Goal: Task Accomplishment & Management: Manage account settings

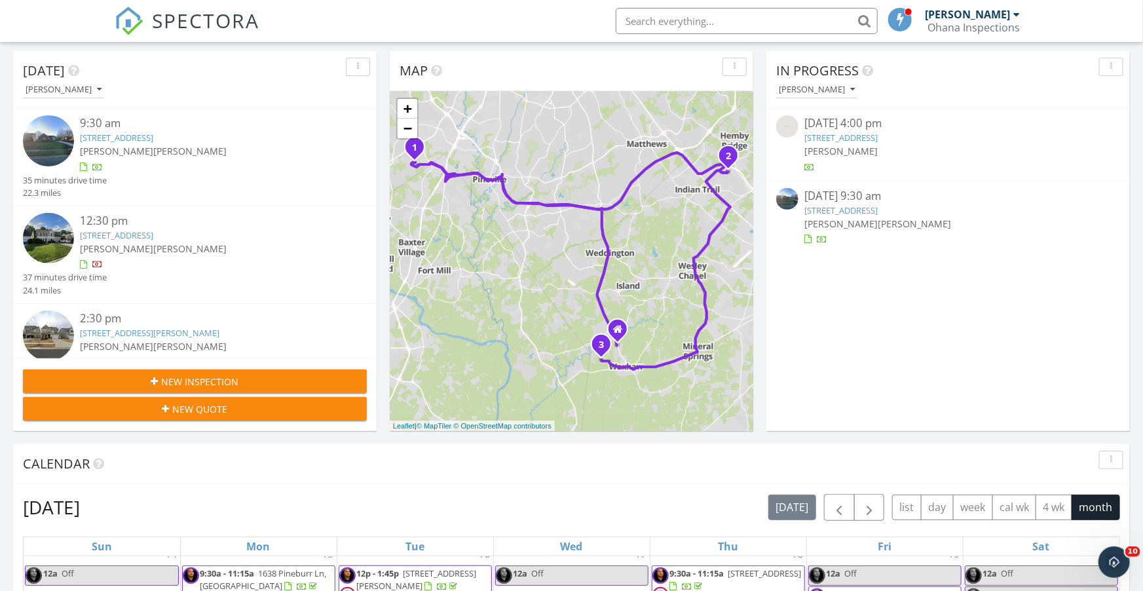
scroll to position [125, 0]
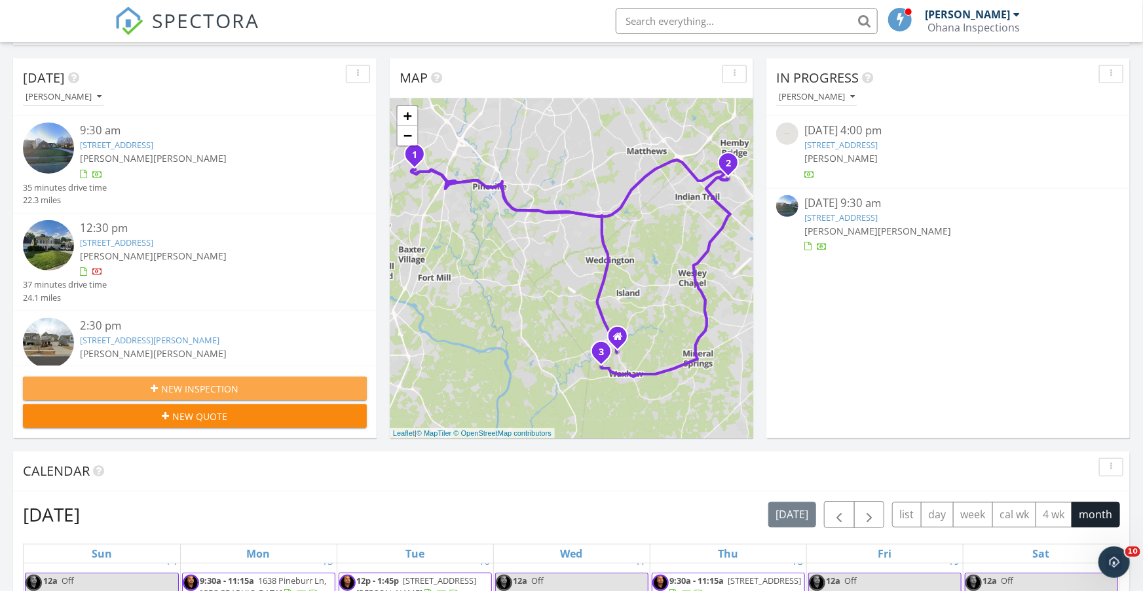
click at [194, 384] on span "New Inspection" at bounding box center [200, 389] width 77 height 14
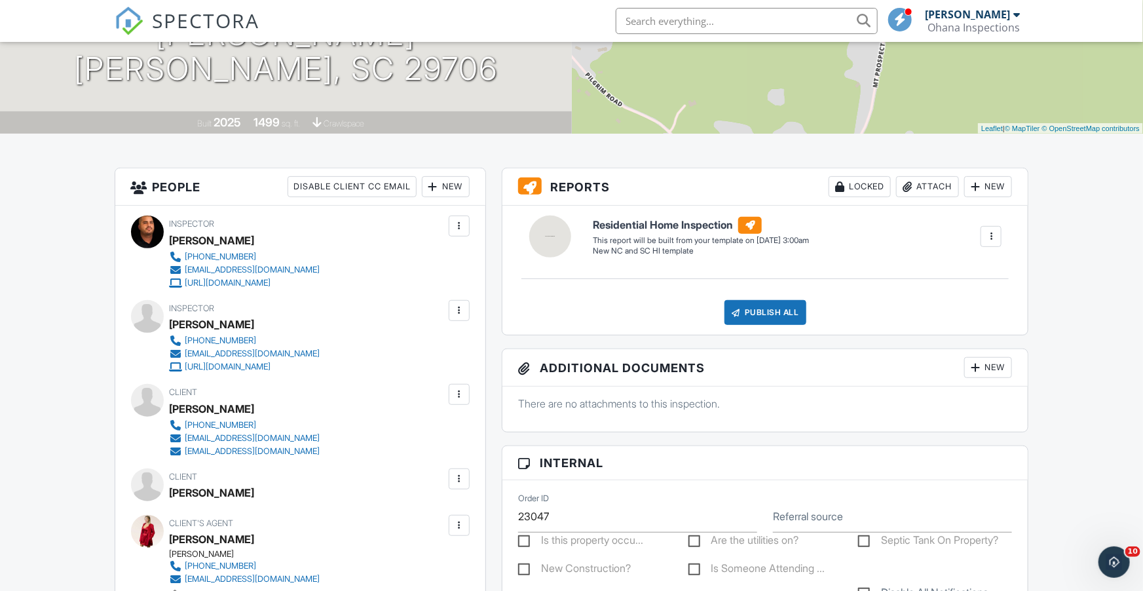
scroll to position [168, 0]
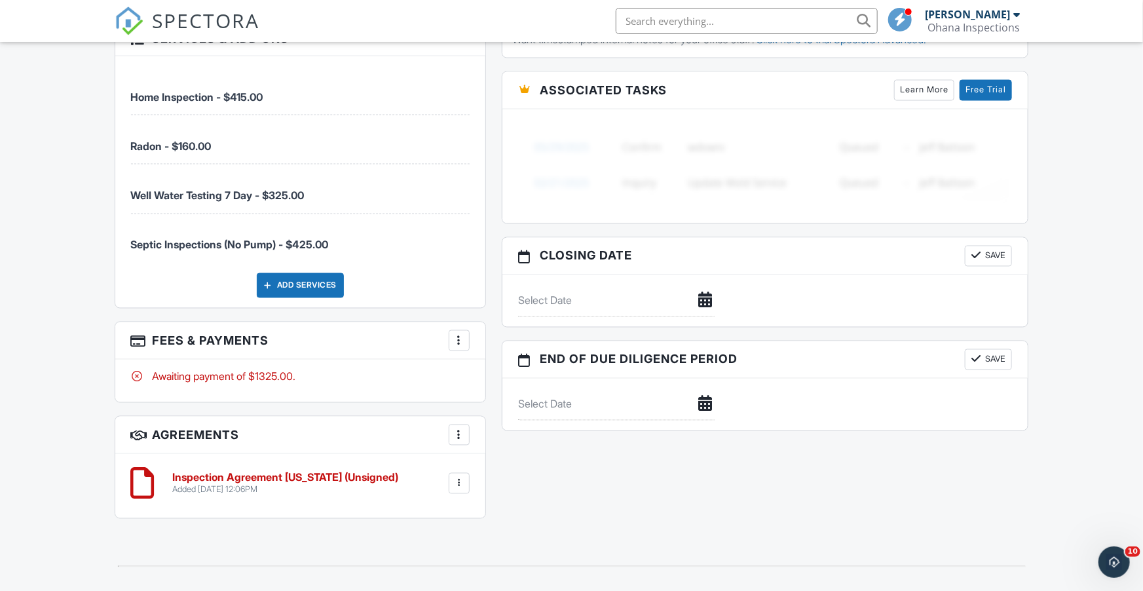
scroll to position [1046, 0]
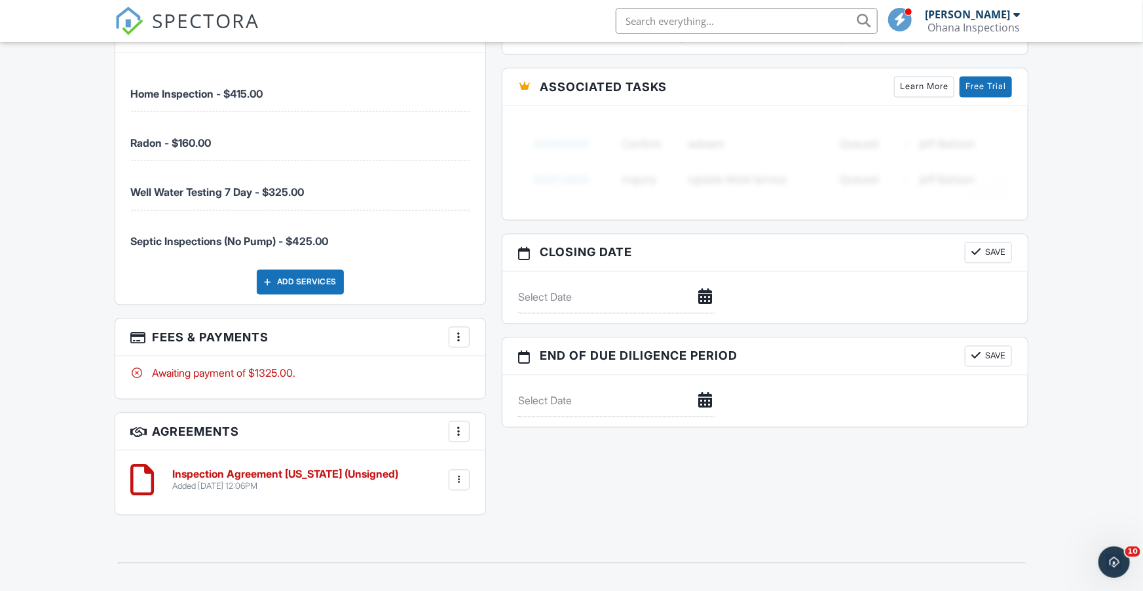
click at [459, 331] on div at bounding box center [458, 337] width 13 height 13
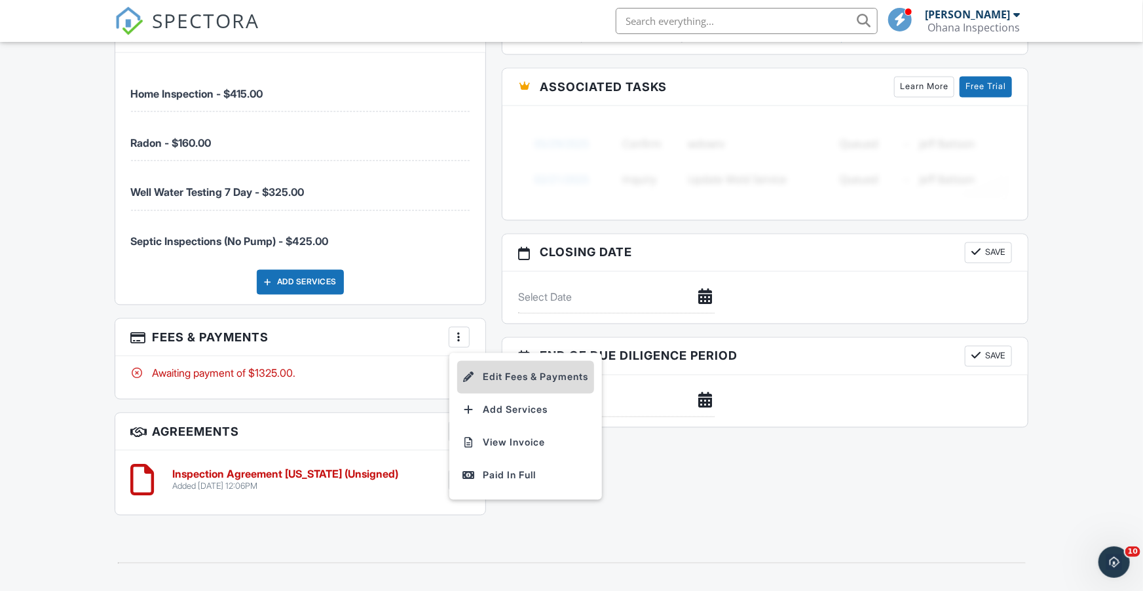
click at [497, 369] on li "Edit Fees & Payments" at bounding box center [525, 377] width 137 height 33
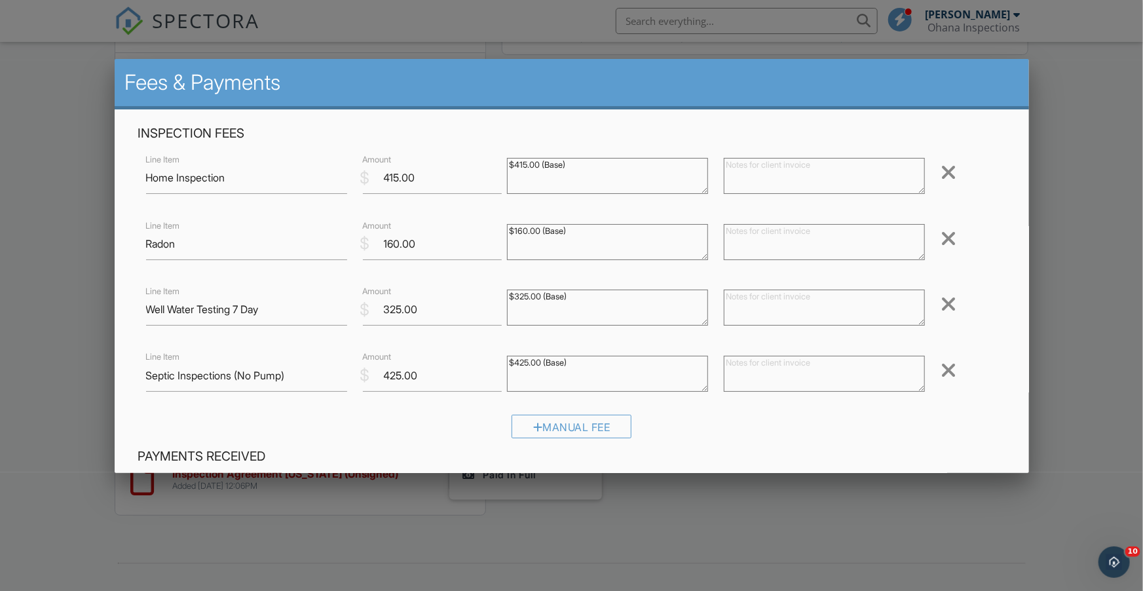
click at [948, 238] on div at bounding box center [948, 238] width 16 height 21
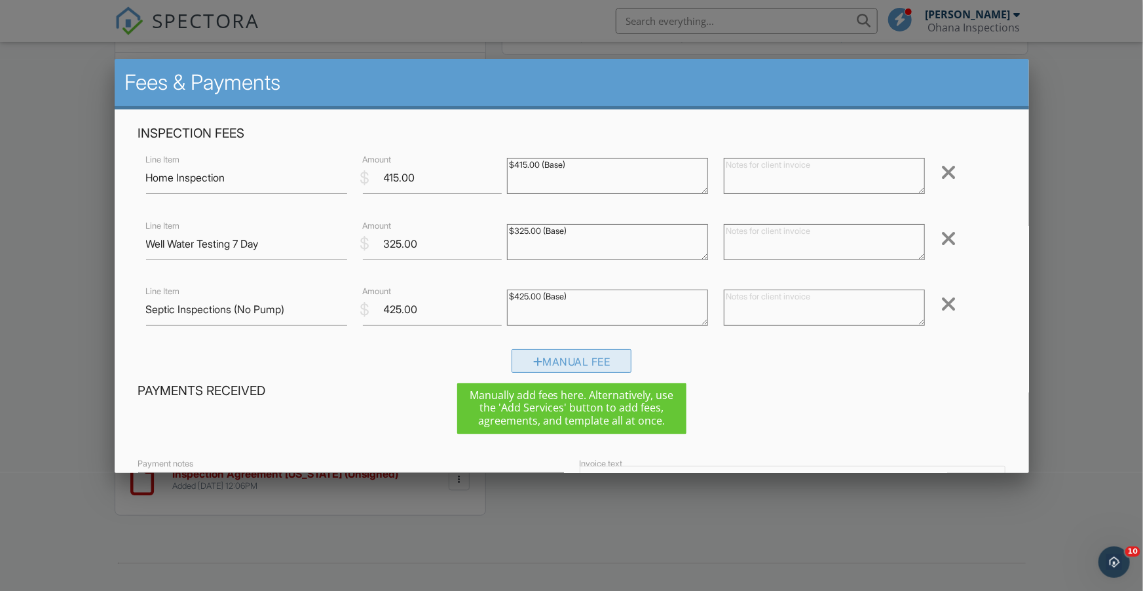
click at [594, 364] on div "Manual Fee" at bounding box center [571, 361] width 120 height 24
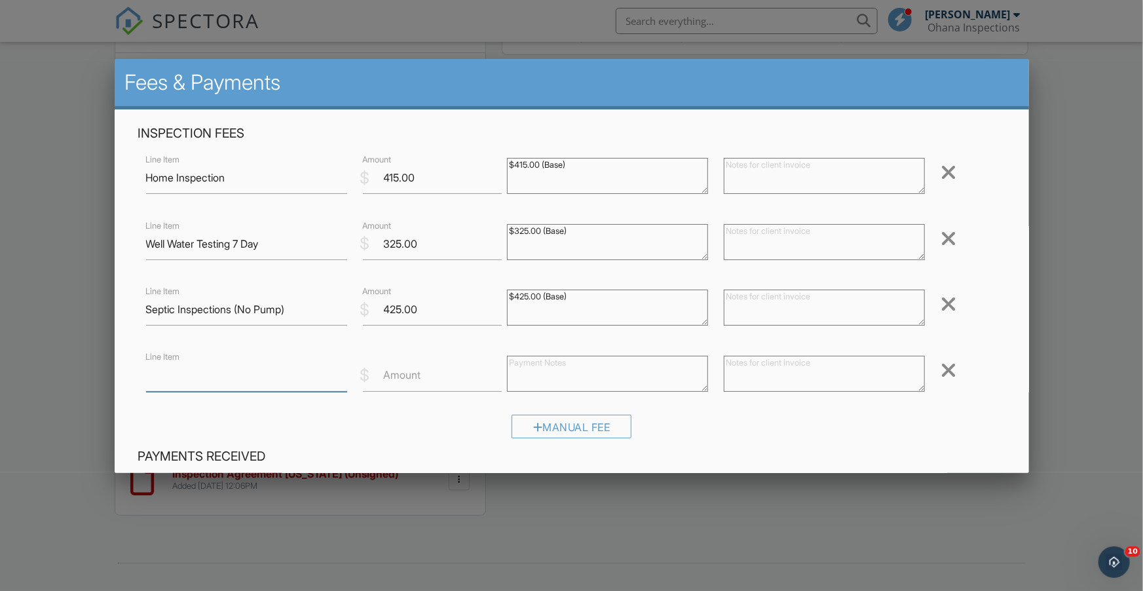
click at [266, 376] on input "Line Item" at bounding box center [246, 376] width 201 height 32
type input "Termite Inspection"
click at [428, 379] on input "Amount" at bounding box center [432, 376] width 139 height 32
type input "5"
click at [730, 420] on div "Manual Fee" at bounding box center [571, 431] width 867 height 33
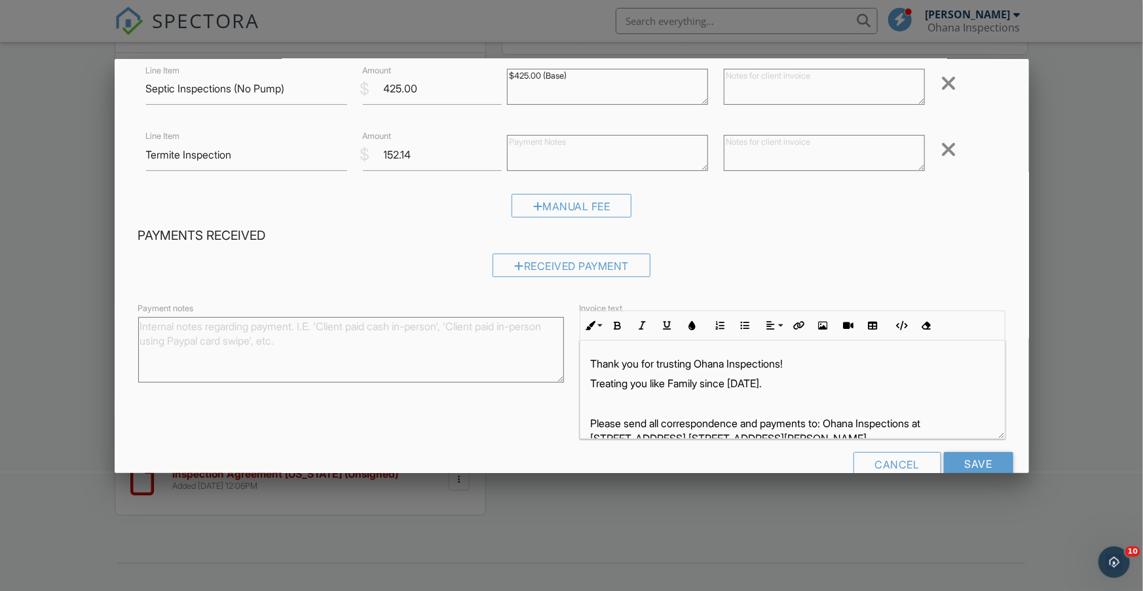
scroll to position [217, 0]
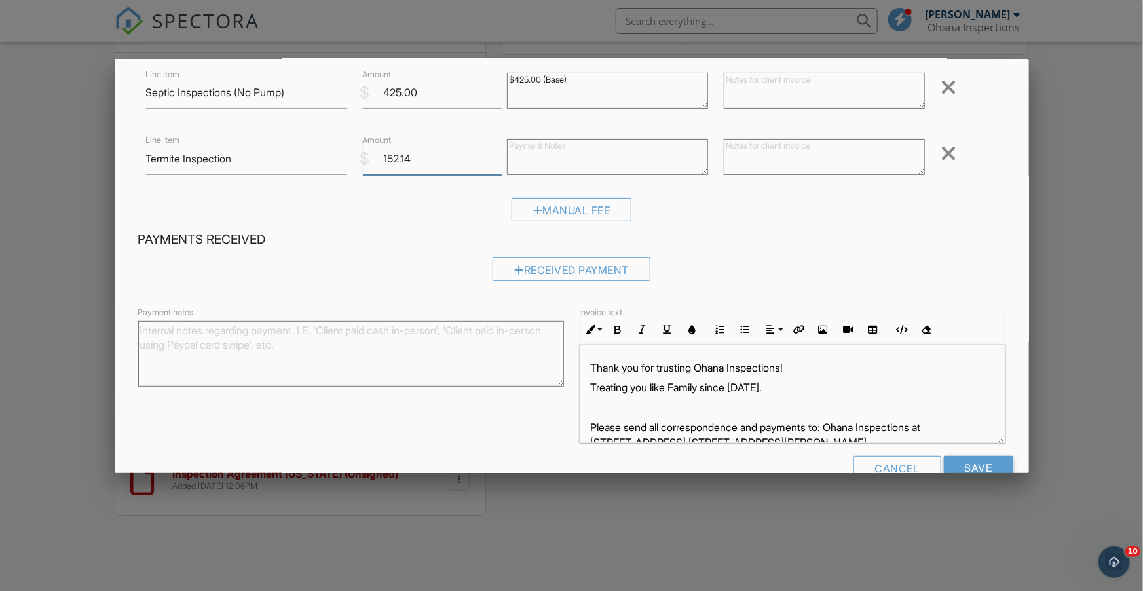
click at [415, 163] on input "152.14" at bounding box center [432, 159] width 139 height 32
click at [394, 197] on div "Inspection Fees Line Item Home Inspection $ Amount 415.00 $415.00 (Base) Remove…" at bounding box center [571, 70] width 883 height 323
click at [422, 159] on input "152.01" at bounding box center [432, 159] width 139 height 32
type input "152.00"
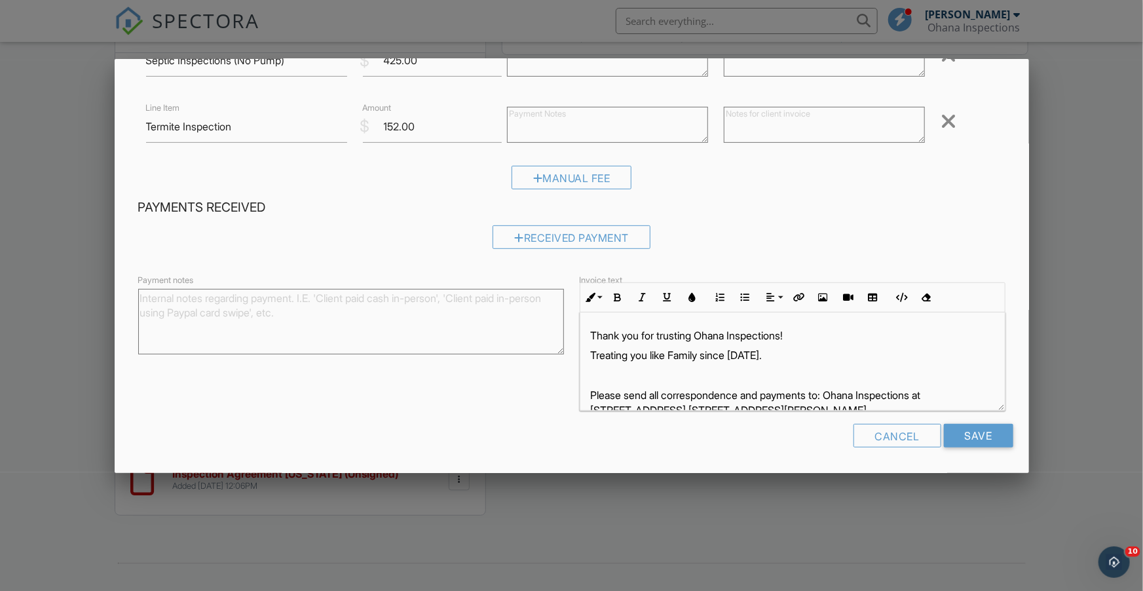
scroll to position [249, 0]
click at [977, 437] on input "Save" at bounding box center [978, 435] width 69 height 24
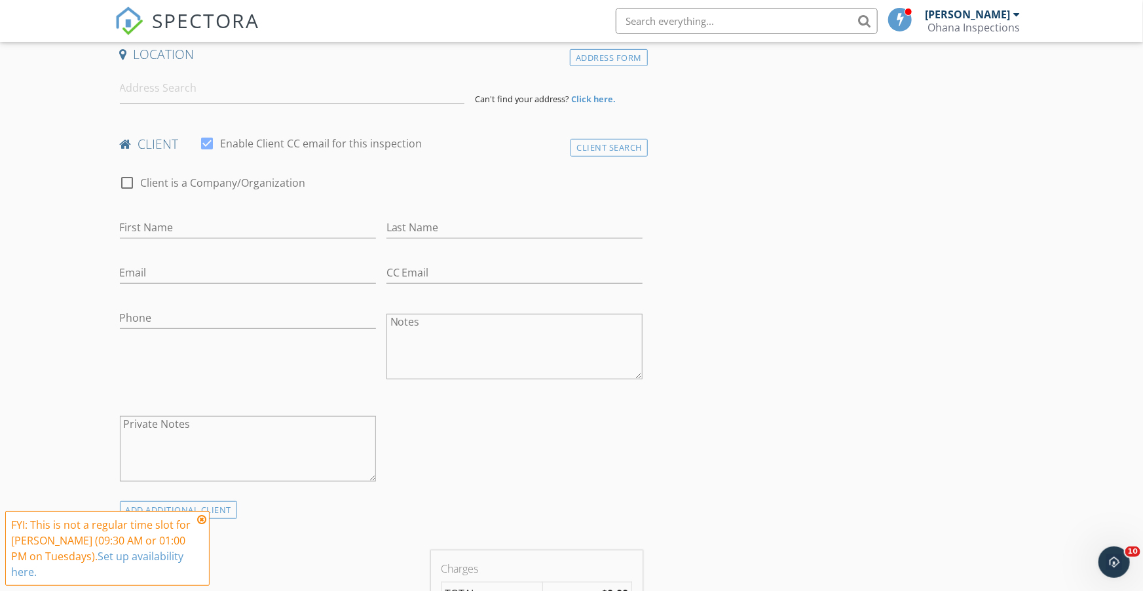
scroll to position [284, 0]
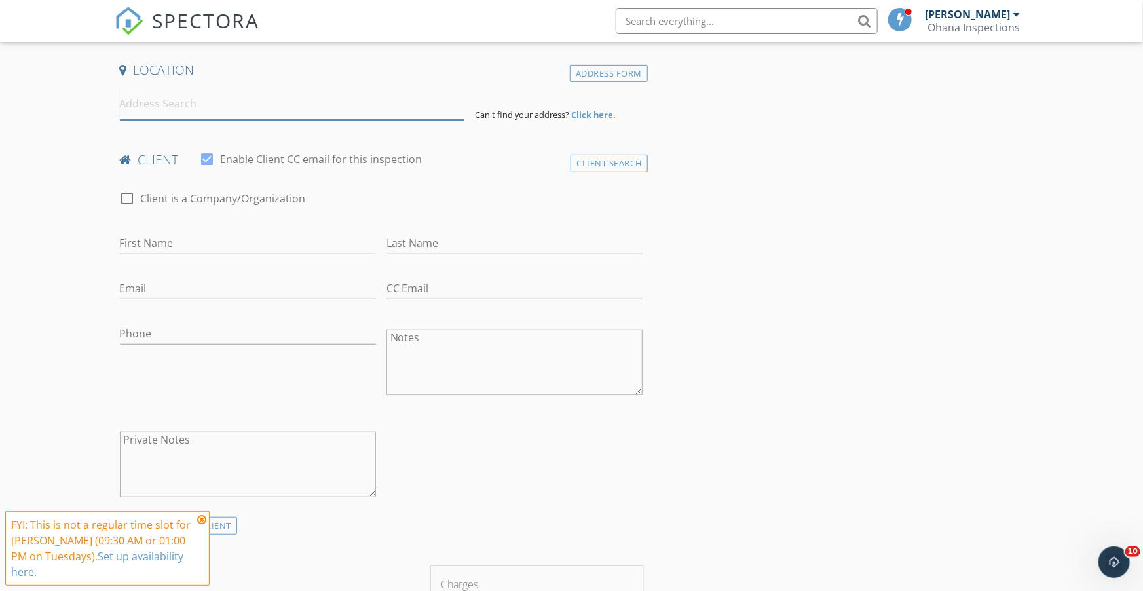
click at [287, 115] on input at bounding box center [292, 104] width 345 height 32
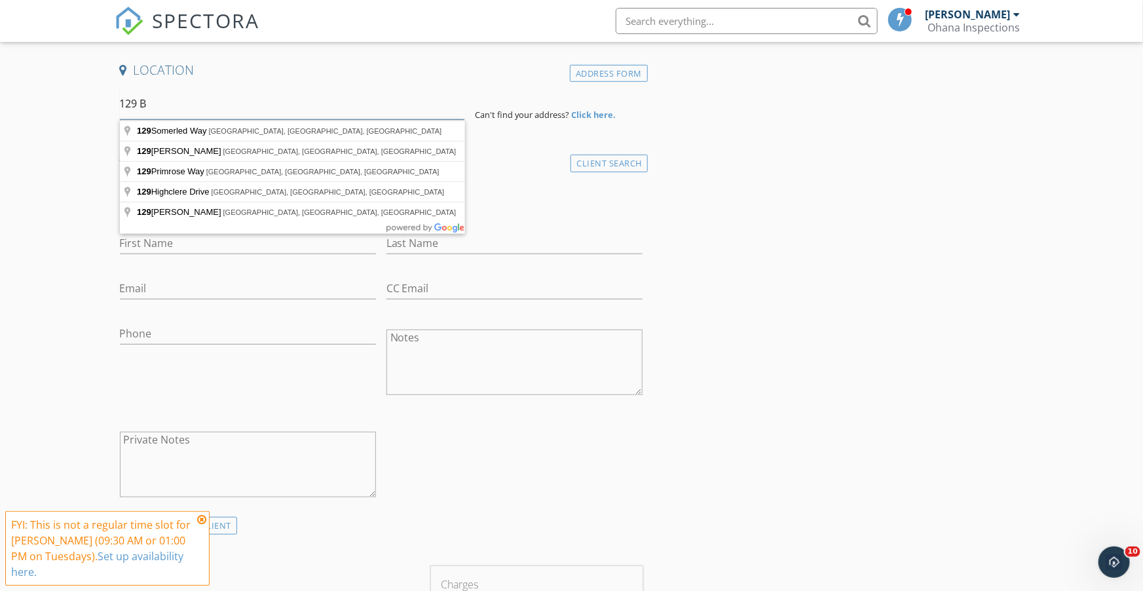
click at [287, 115] on input "129 B" at bounding box center [292, 104] width 345 height 32
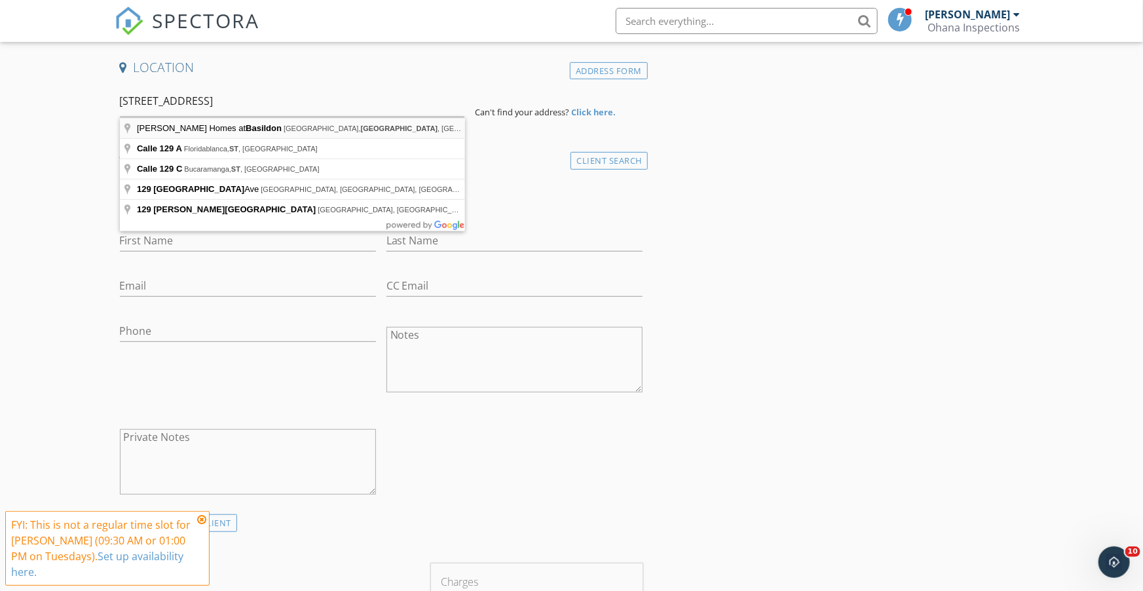
type input "Ryan Homes at Basildon, Basildon Street, Lancaster, SC, USA"
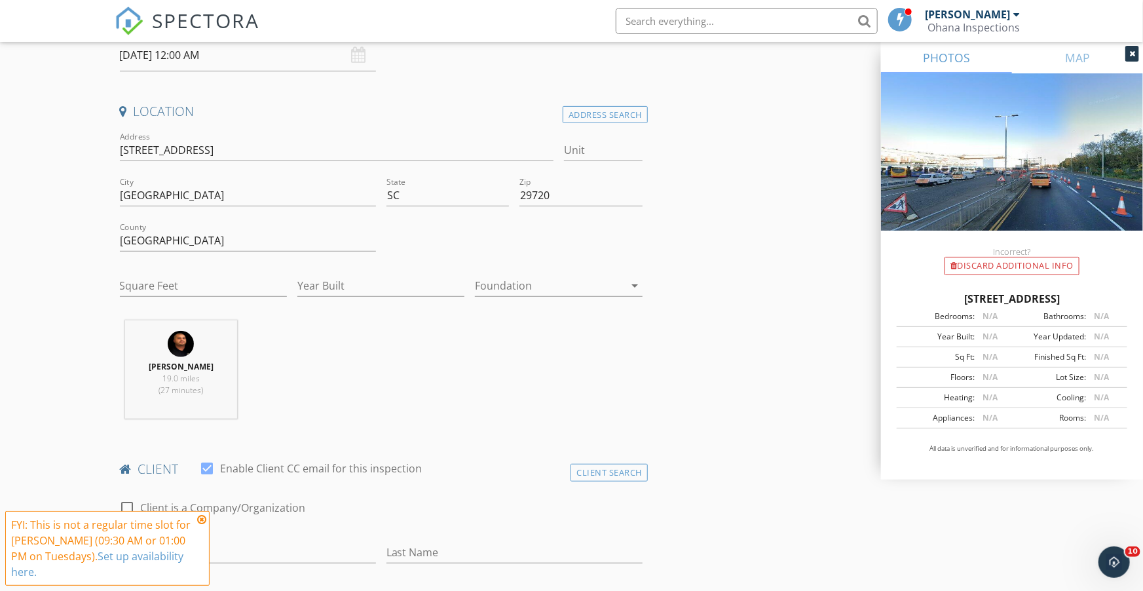
scroll to position [244, 0]
click at [202, 287] on input "Square Feet" at bounding box center [203, 285] width 167 height 22
type input "2200"
type input "2025"
click at [634, 283] on icon "arrow_drop_down" at bounding box center [635, 284] width 16 height 16
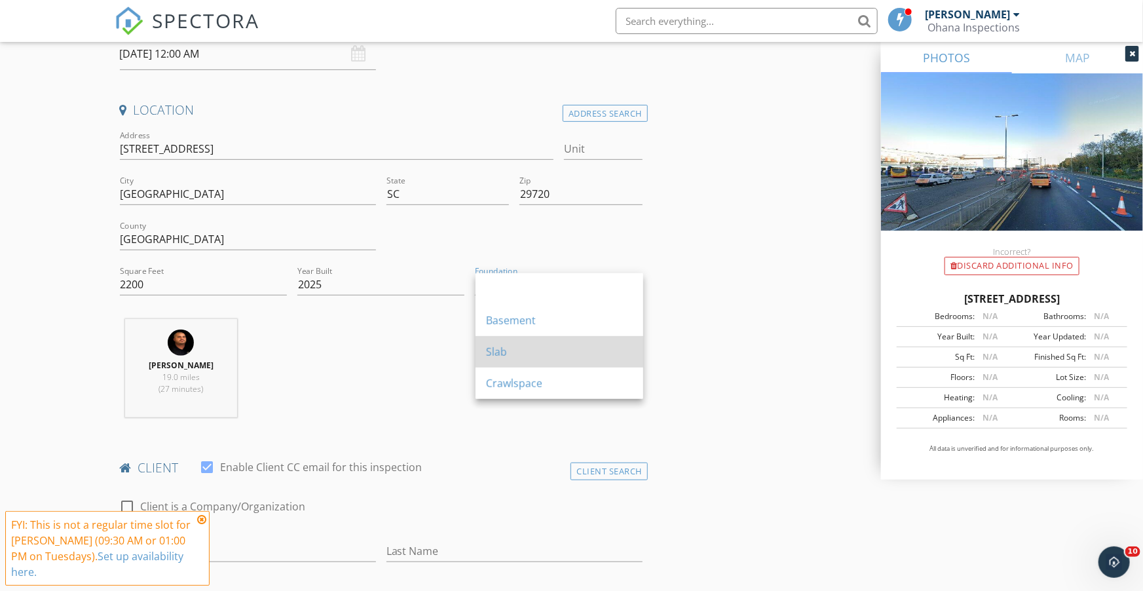
click at [504, 353] on div "Slab" at bounding box center [559, 352] width 147 height 16
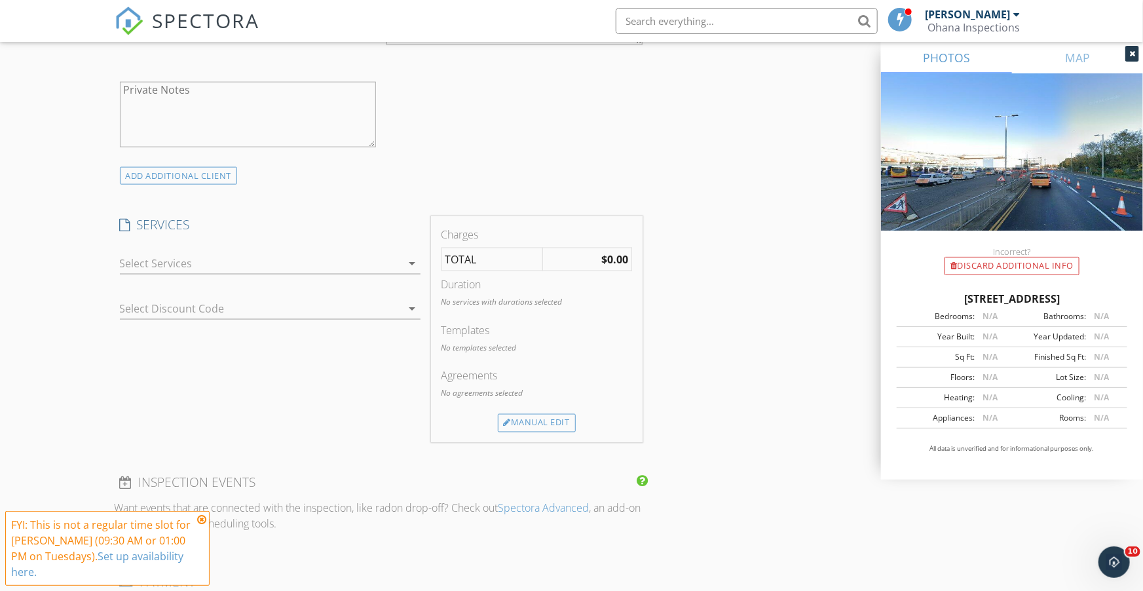
scroll to position [904, 0]
click at [411, 260] on icon "arrow_drop_down" at bounding box center [413, 261] width 16 height 16
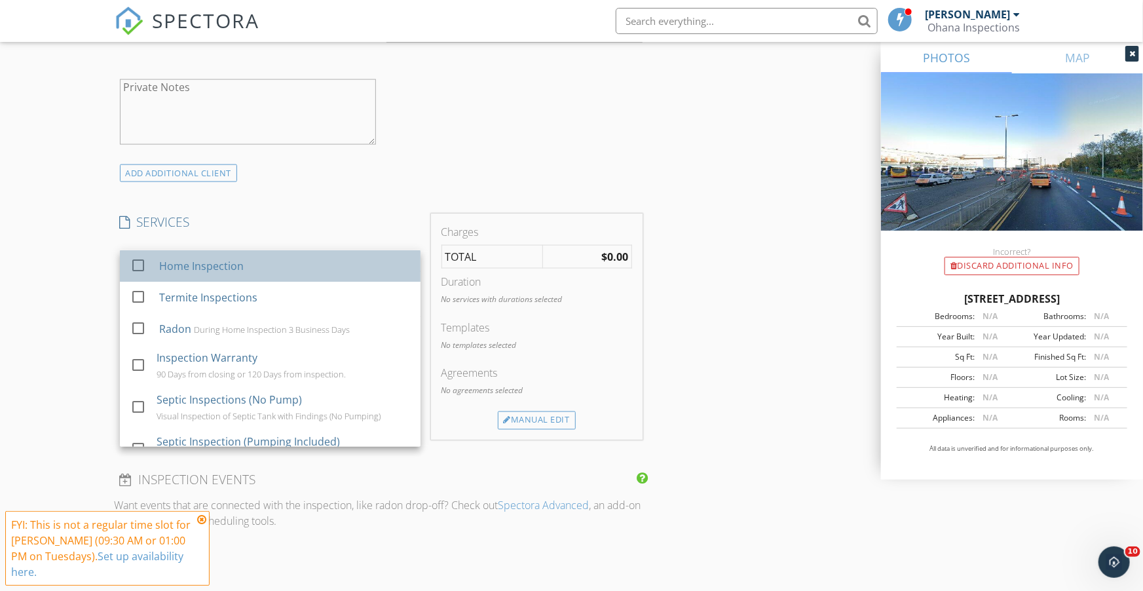
click at [179, 266] on div "Home Inspection" at bounding box center [200, 266] width 84 height 16
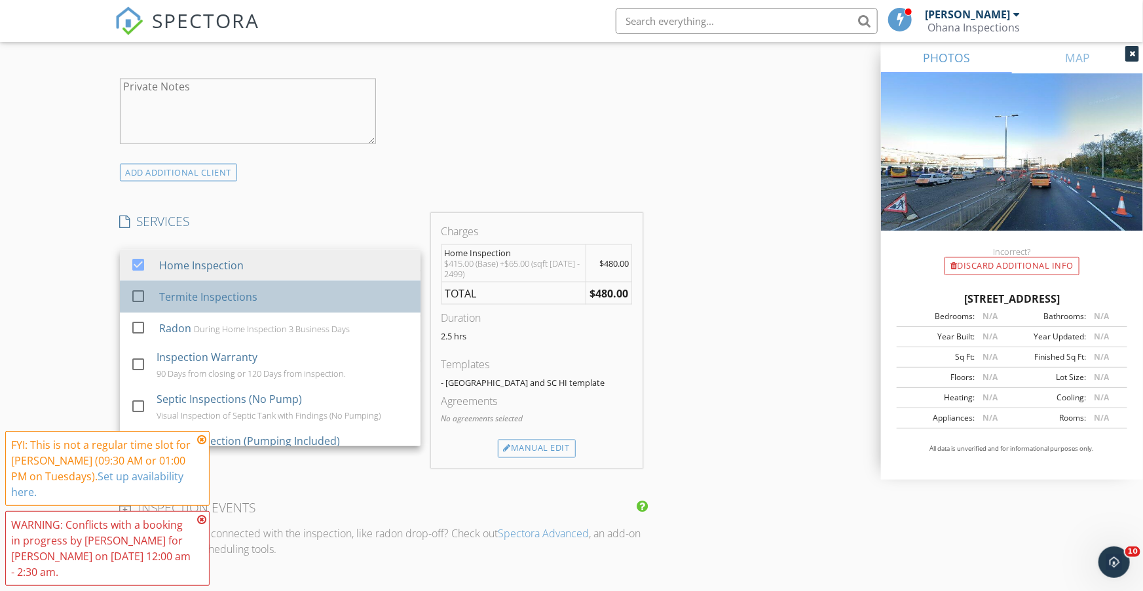
scroll to position [903, 0]
click at [202, 297] on div "Termite Inspections" at bounding box center [207, 298] width 98 height 16
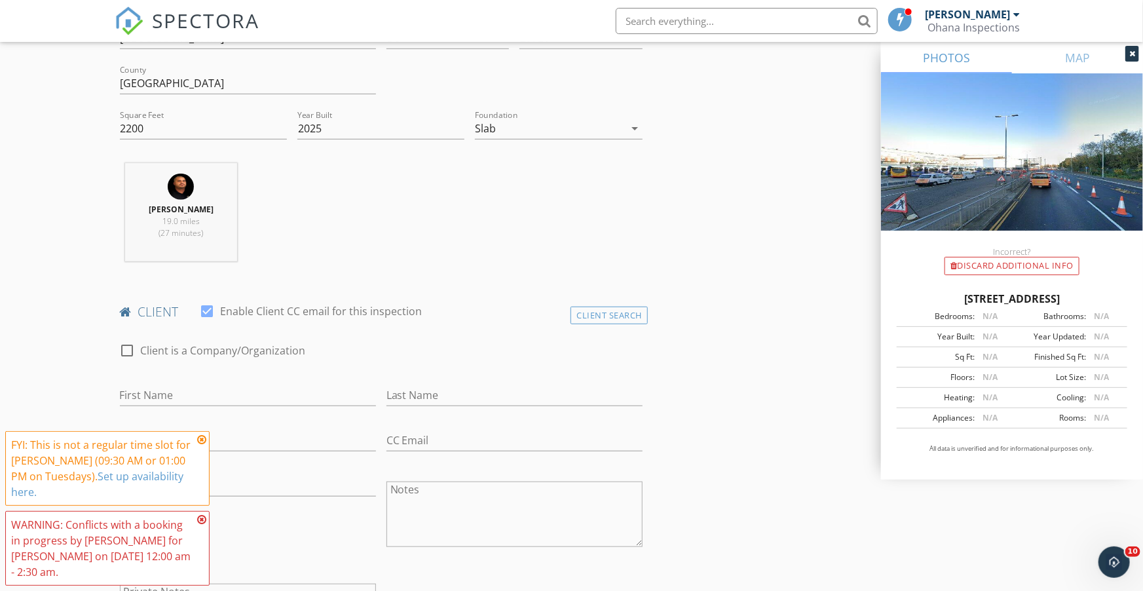
scroll to position [0, 0]
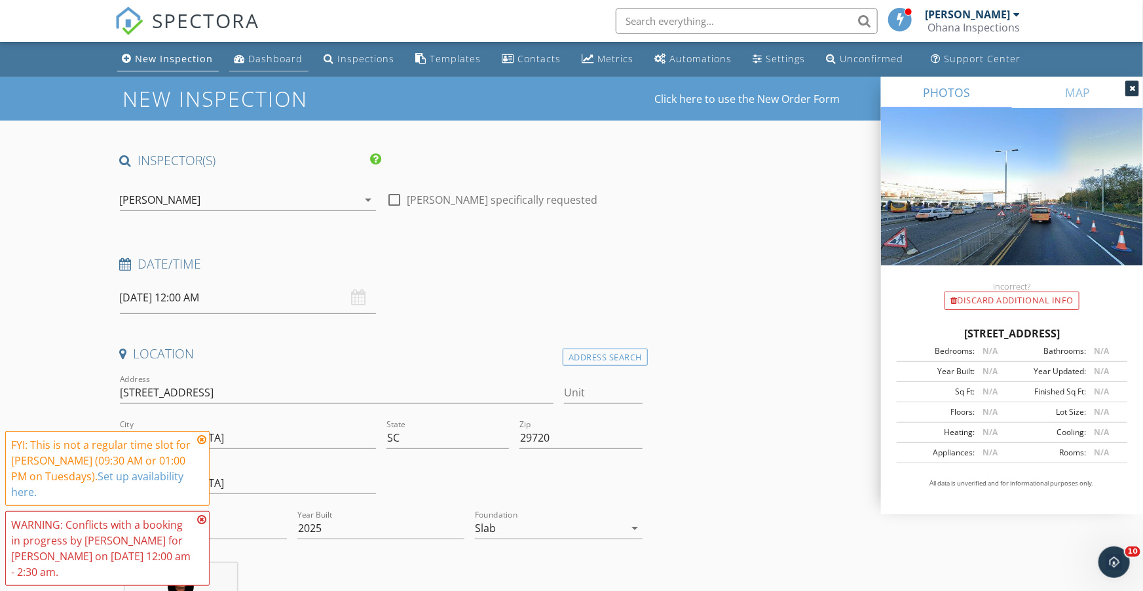
click at [271, 60] on div "Dashboard" at bounding box center [276, 58] width 54 height 12
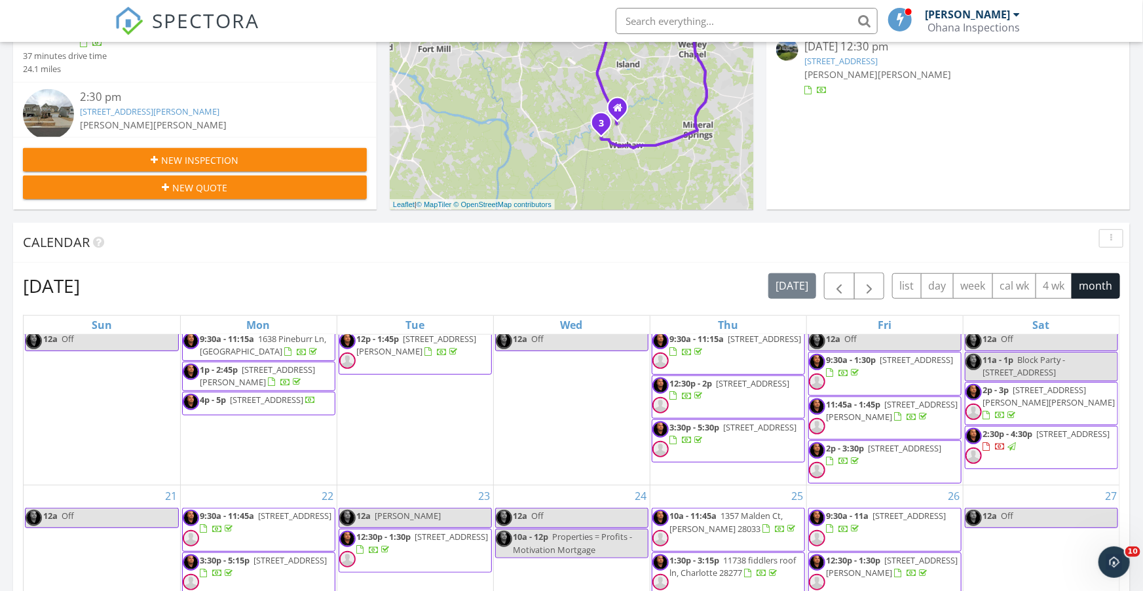
scroll to position [352, 0]
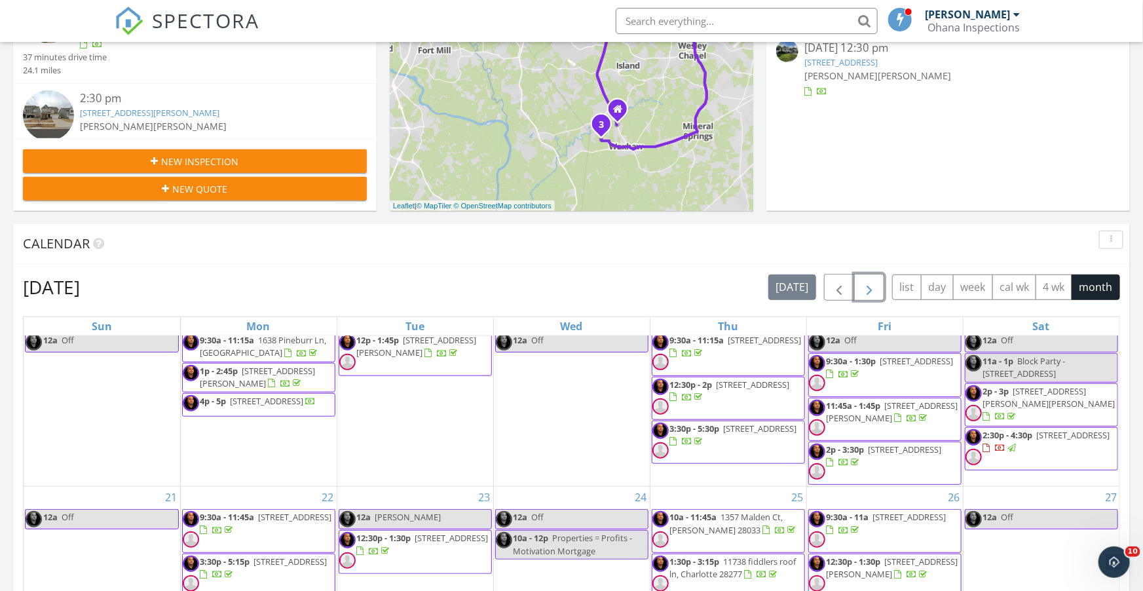
click at [870, 287] on span "button" at bounding box center [869, 288] width 16 height 16
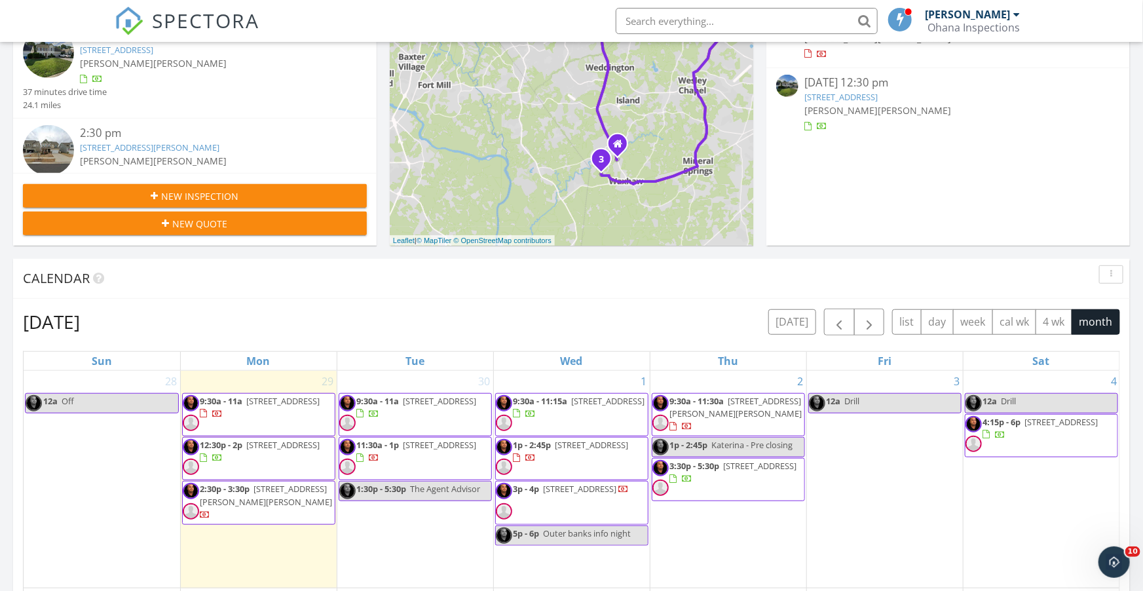
scroll to position [317, 0]
click at [840, 324] on span "button" at bounding box center [839, 323] width 16 height 16
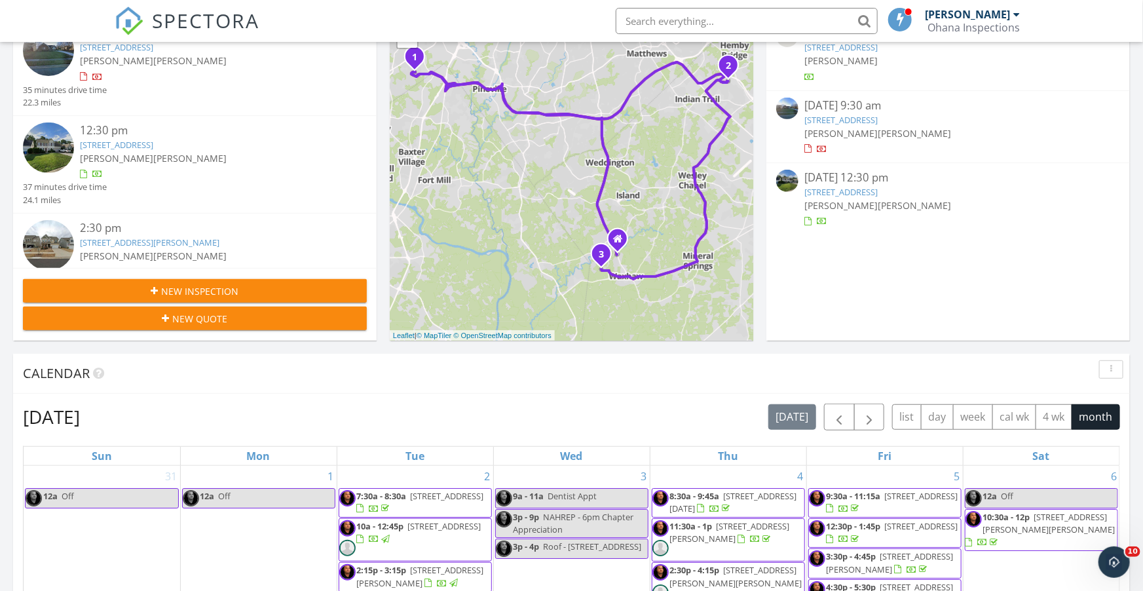
scroll to position [0, 0]
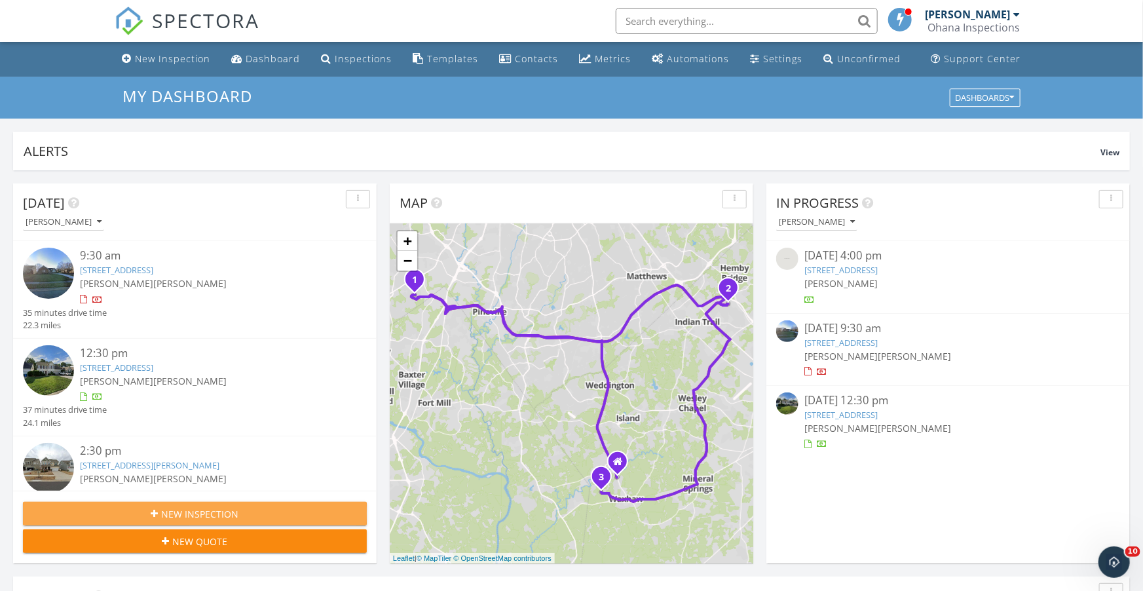
click at [210, 516] on span "New Inspection" at bounding box center [200, 514] width 77 height 14
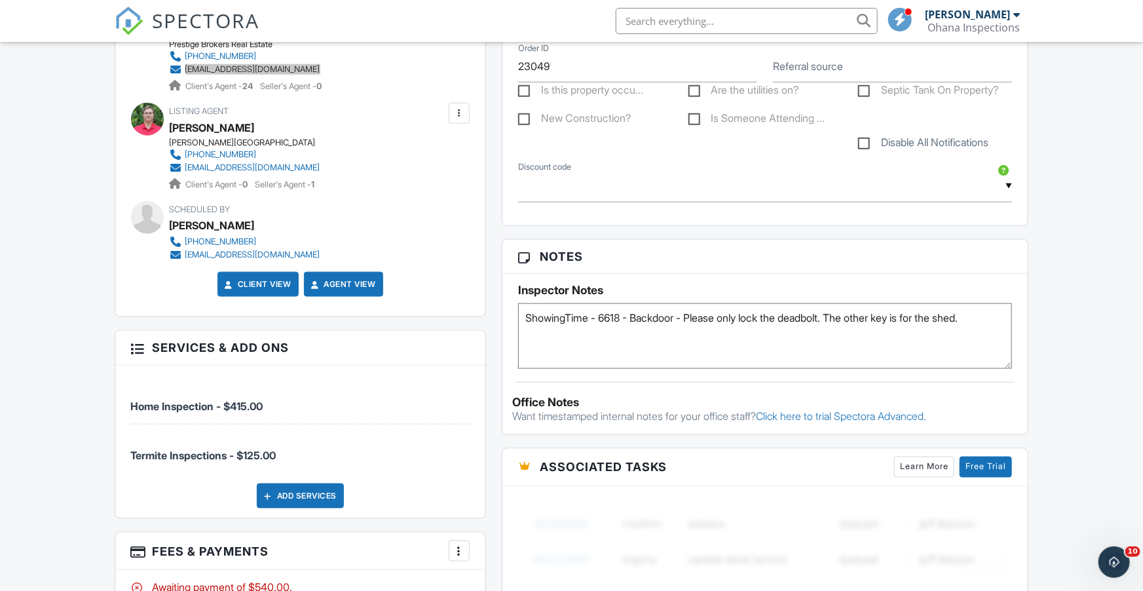
scroll to position [667, 0]
click at [989, 316] on textarea "ShowingTime - 6618 - Backdoor - Please only lock the deadbolt. The other key is…" at bounding box center [765, 335] width 494 height 65
click at [750, 354] on textarea "ShowingTime - 6618 - Backdoor - Please only lock the deadbolt. The other key is…" at bounding box center [765, 335] width 494 height 65
type textarea "ShowingTime - 6618 - Backdoor - Please only lock the deadbolt. The other key is…"
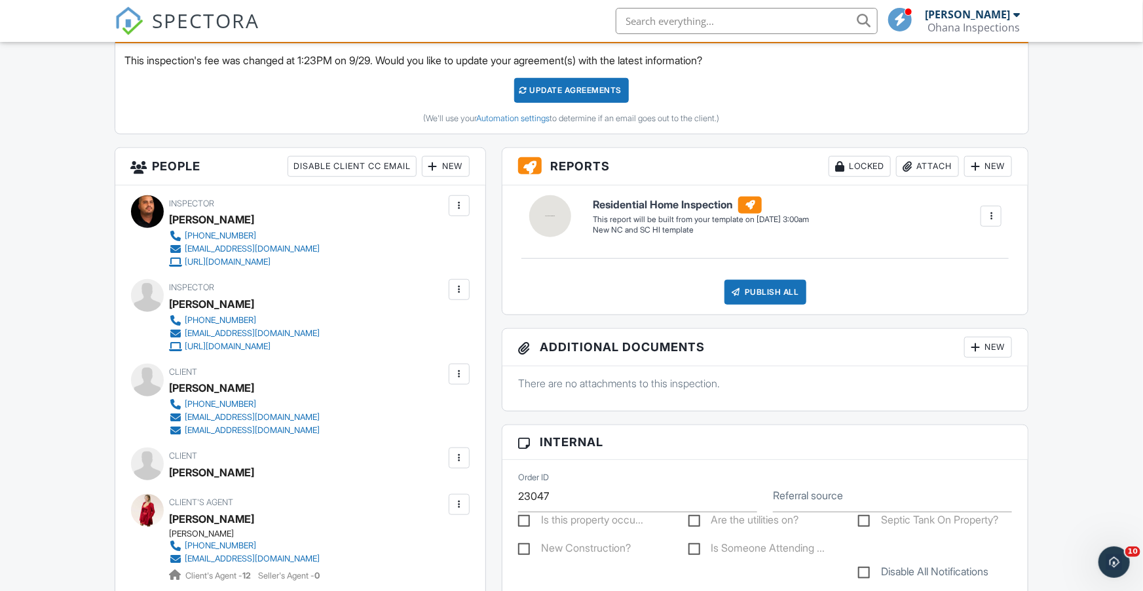
scroll to position [214, 0]
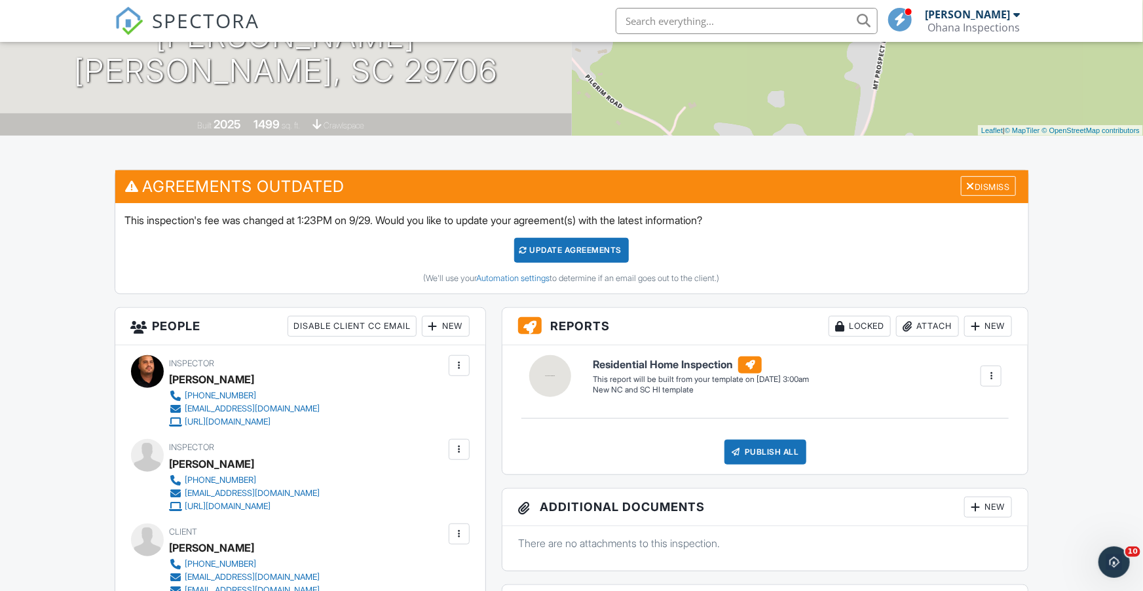
click at [564, 250] on div "Update Agreements" at bounding box center [571, 250] width 115 height 25
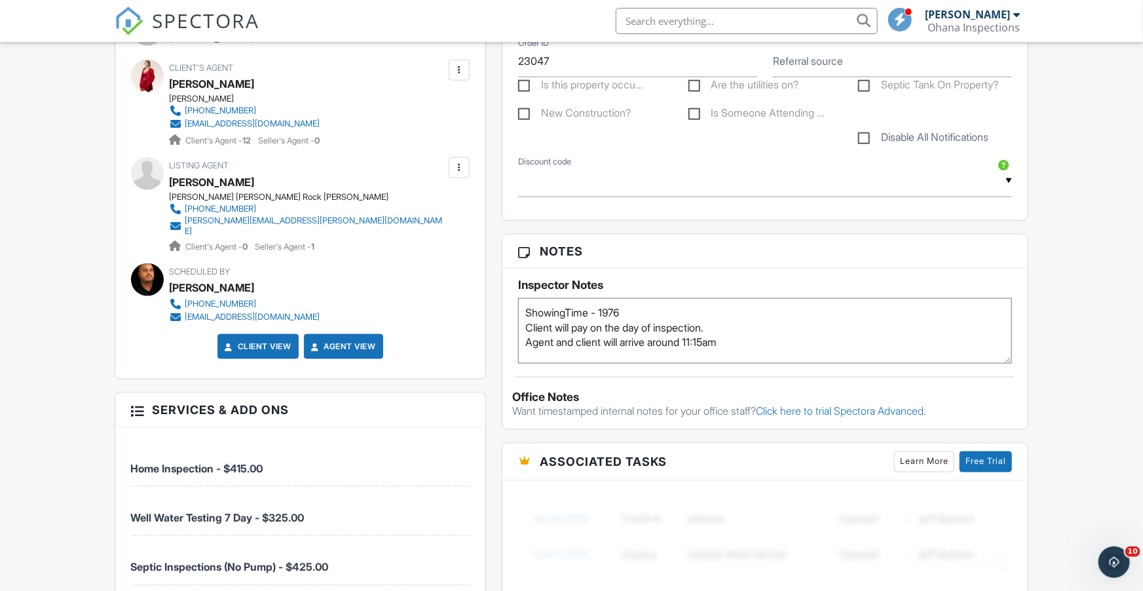
scroll to position [673, 0]
click at [737, 337] on textarea "ShowingTime - 1976 Client will pay on the day of inspection. Agent and client w…" at bounding box center [765, 329] width 494 height 65
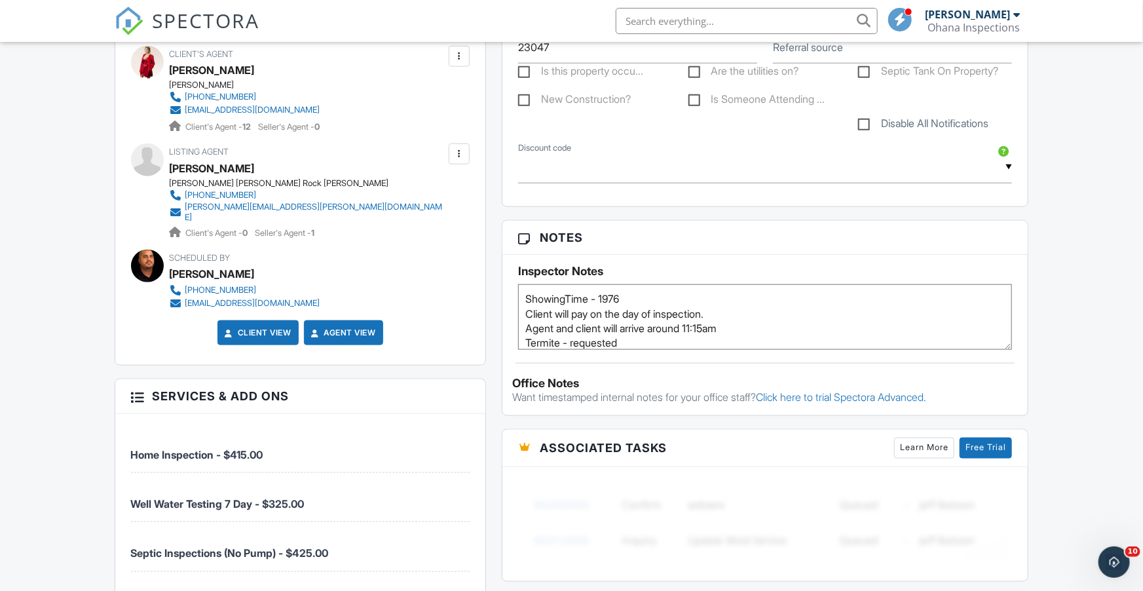
scroll to position [0, 0]
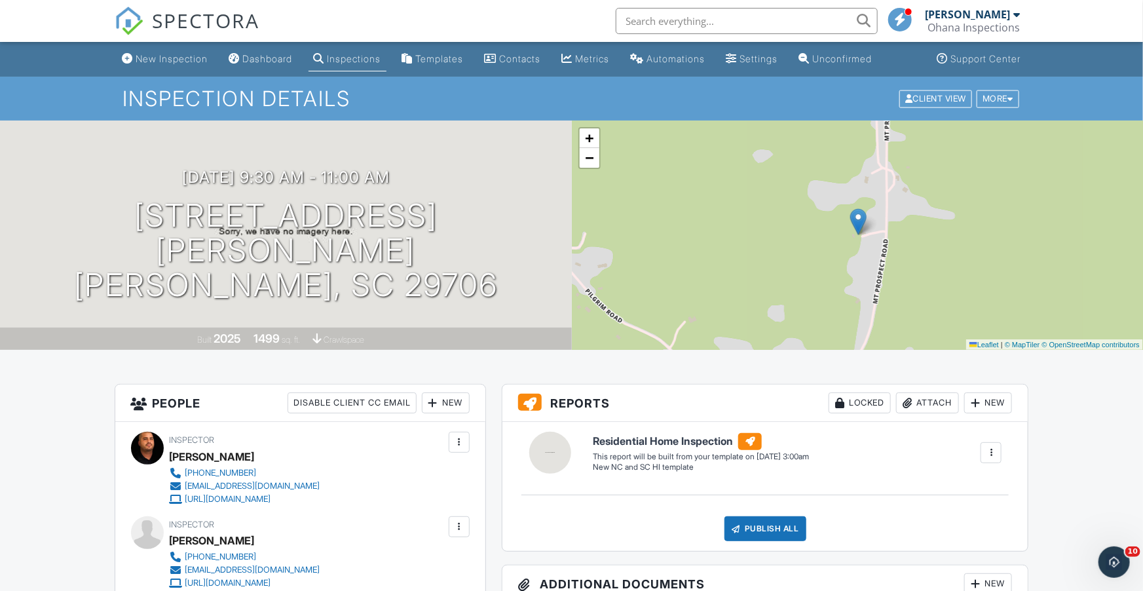
type textarea "ShowingTime - 1976 Client will pay on the day of inspection. Agent and client w…"
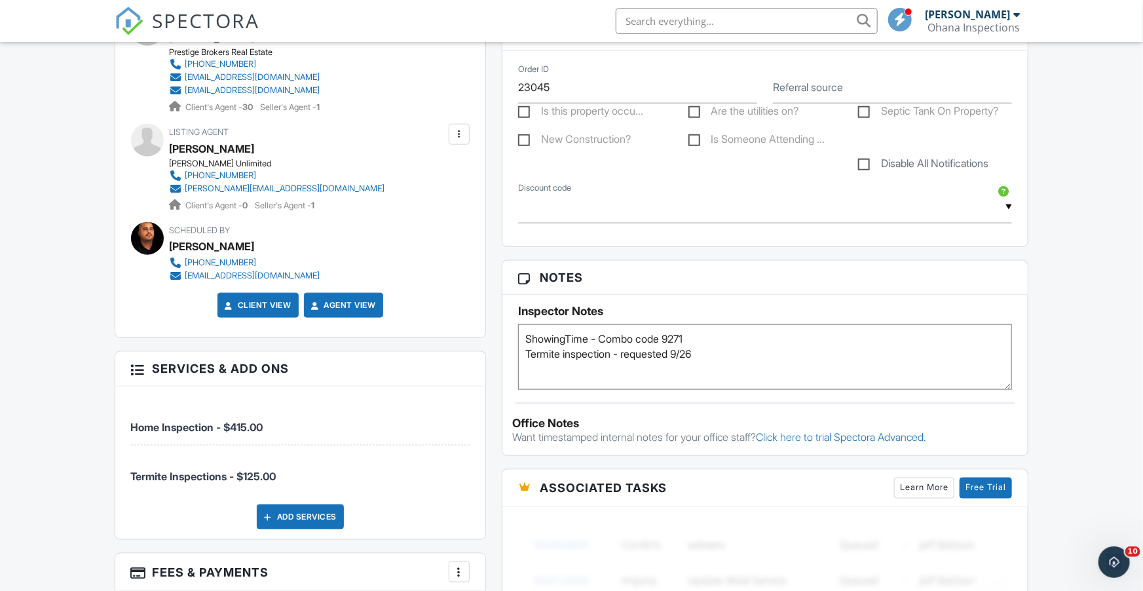
scroll to position [646, 0]
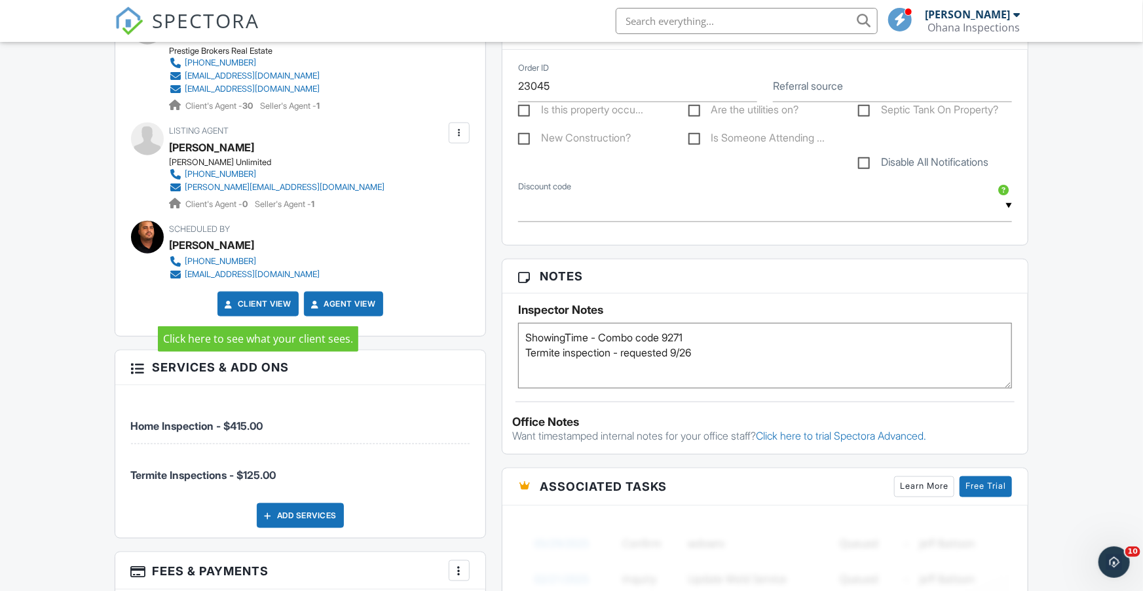
click at [265, 304] on link "Client View" at bounding box center [256, 303] width 69 height 13
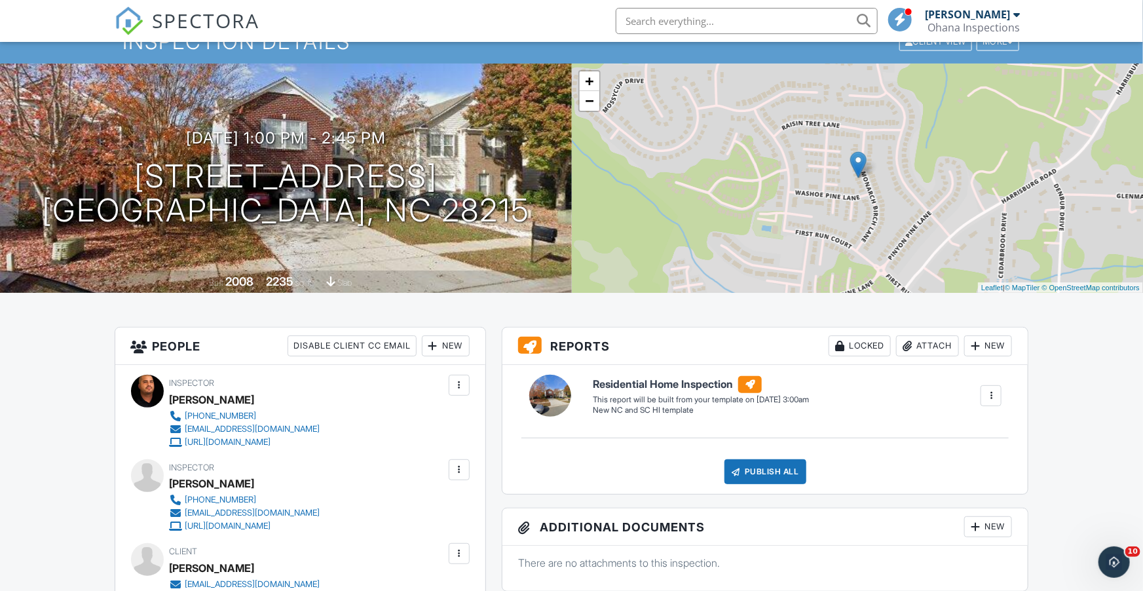
scroll to position [0, 0]
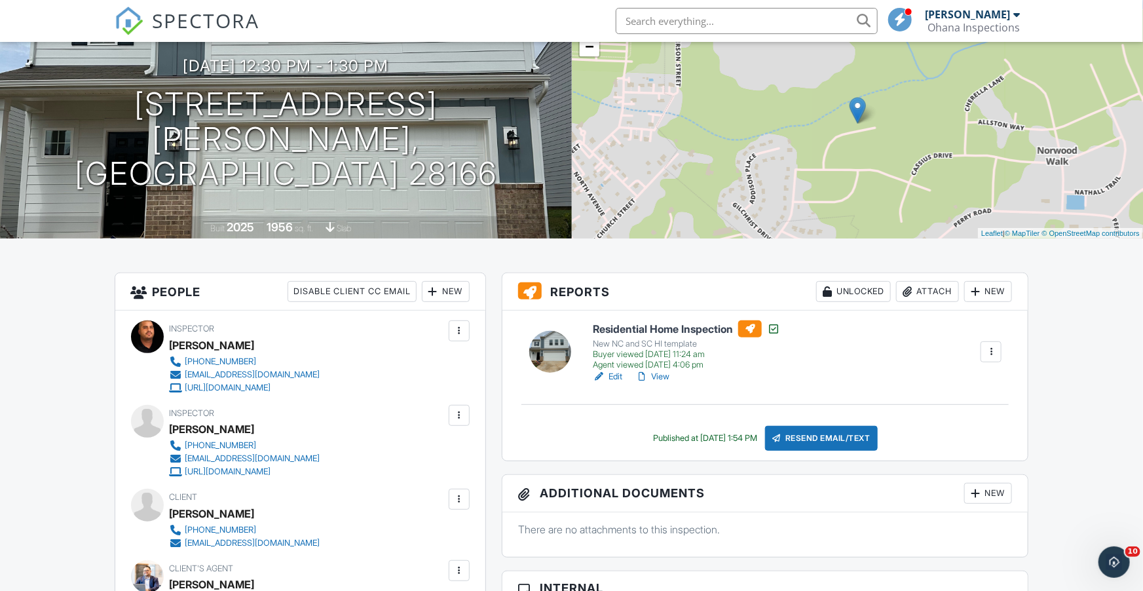
scroll to position [59, 0]
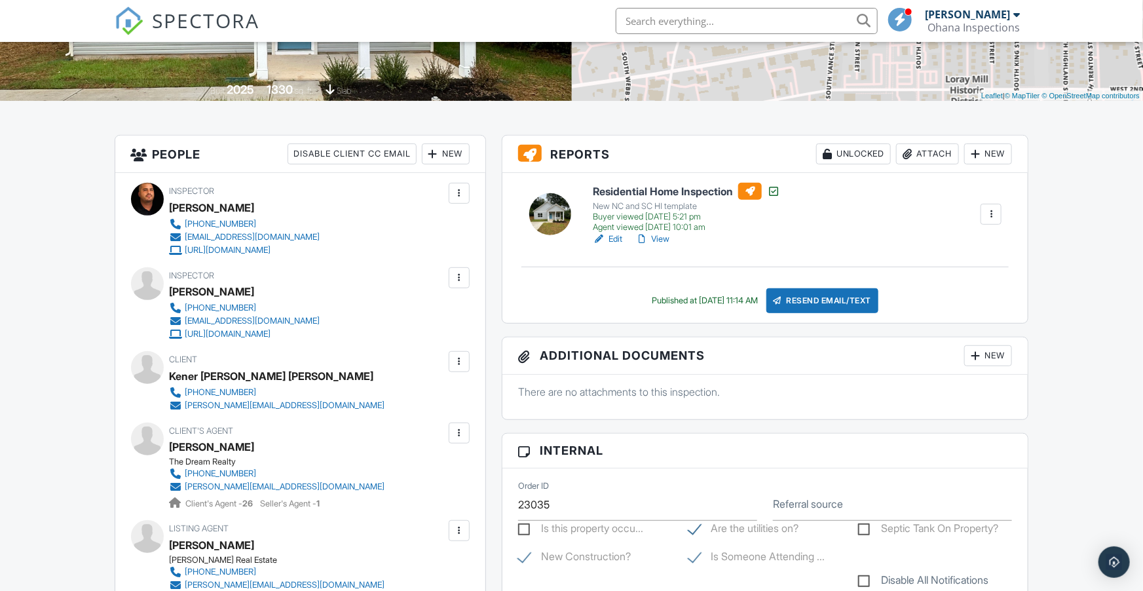
click at [663, 238] on link "View" at bounding box center [652, 238] width 34 height 13
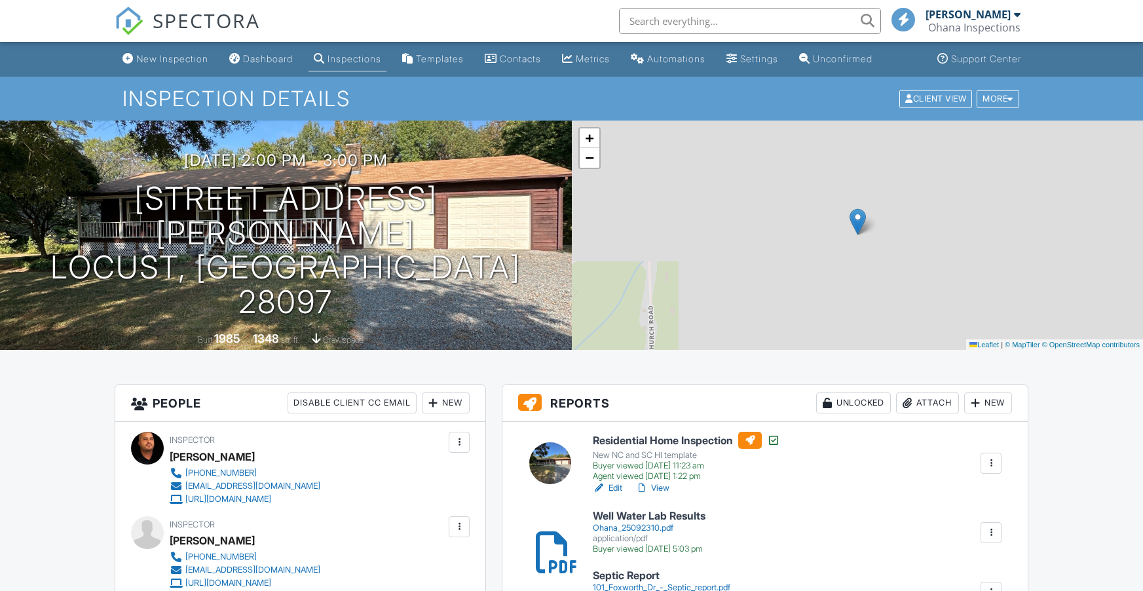
click at [661, 481] on link "View" at bounding box center [652, 487] width 34 height 13
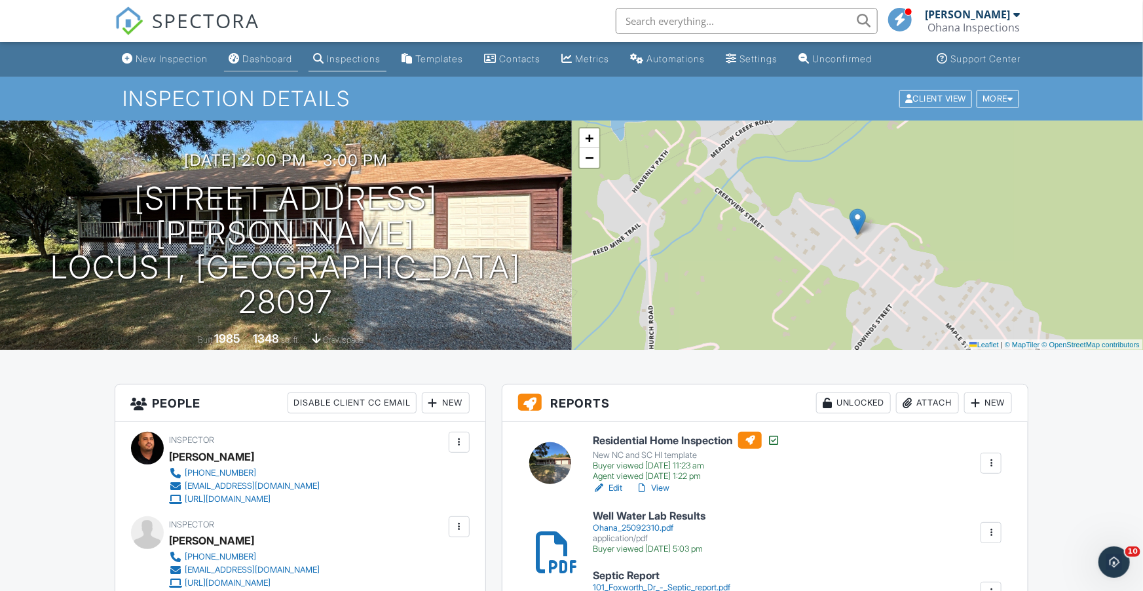
click at [274, 61] on div "Dashboard" at bounding box center [268, 58] width 50 height 11
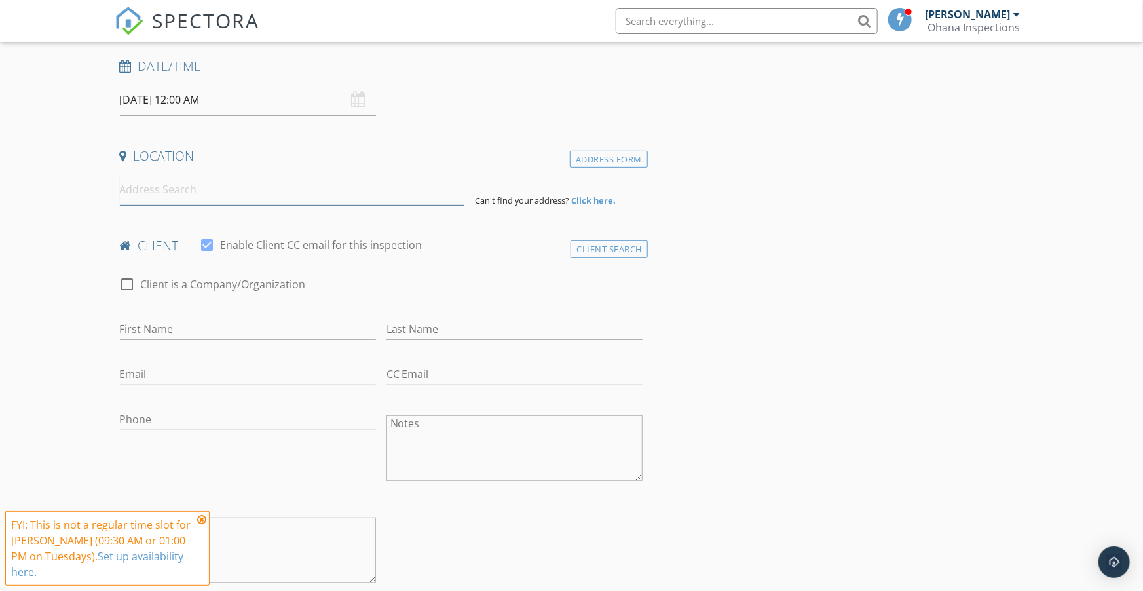
click at [264, 196] on input at bounding box center [292, 190] width 345 height 32
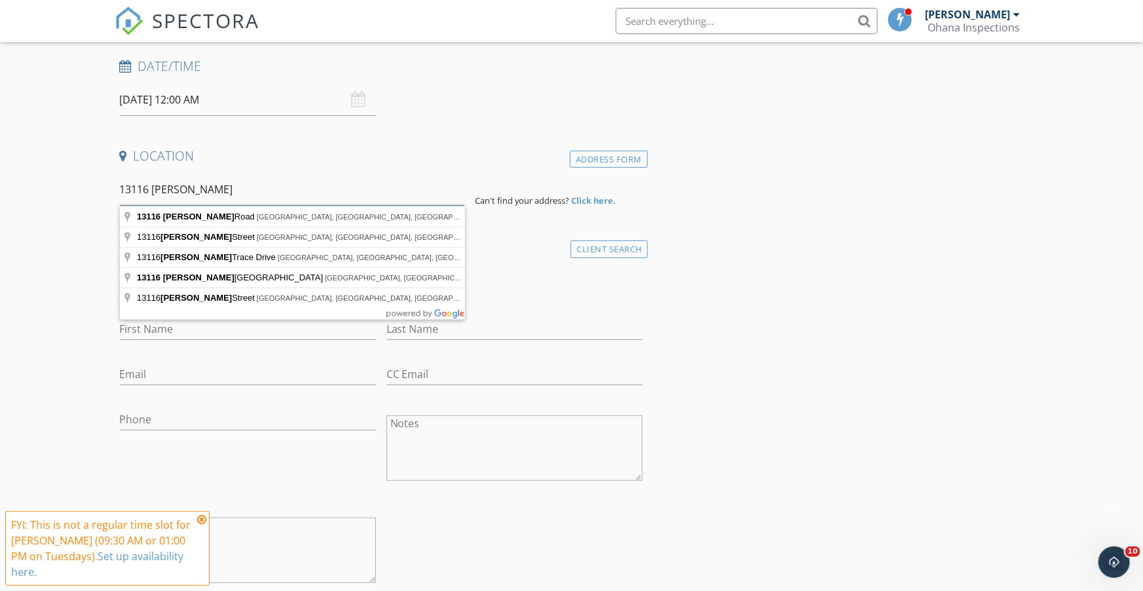
scroll to position [210, 0]
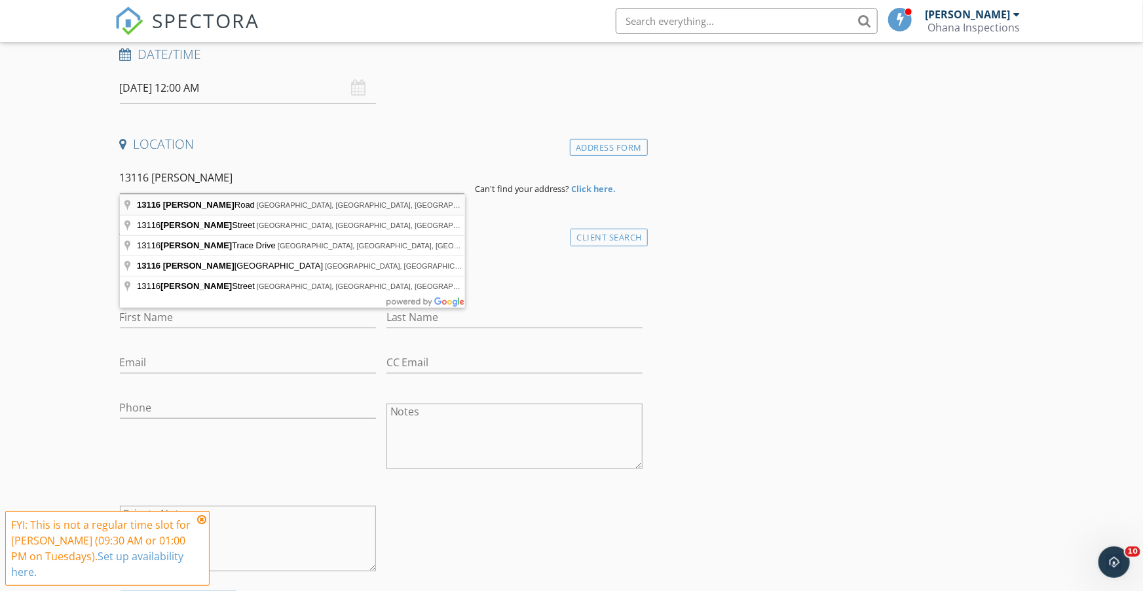
type input "13116 Erwin Road, Charlotte, NC, USA"
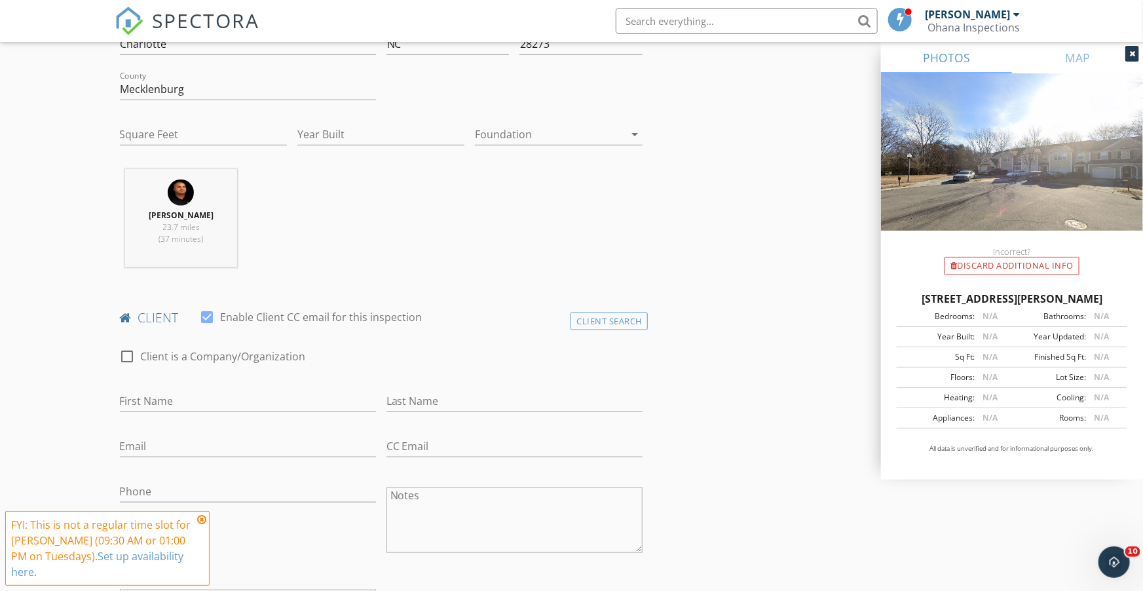
scroll to position [392, 0]
click at [261, 138] on input "Square Feet" at bounding box center [203, 136] width 167 height 22
type input "1548"
type input "2008"
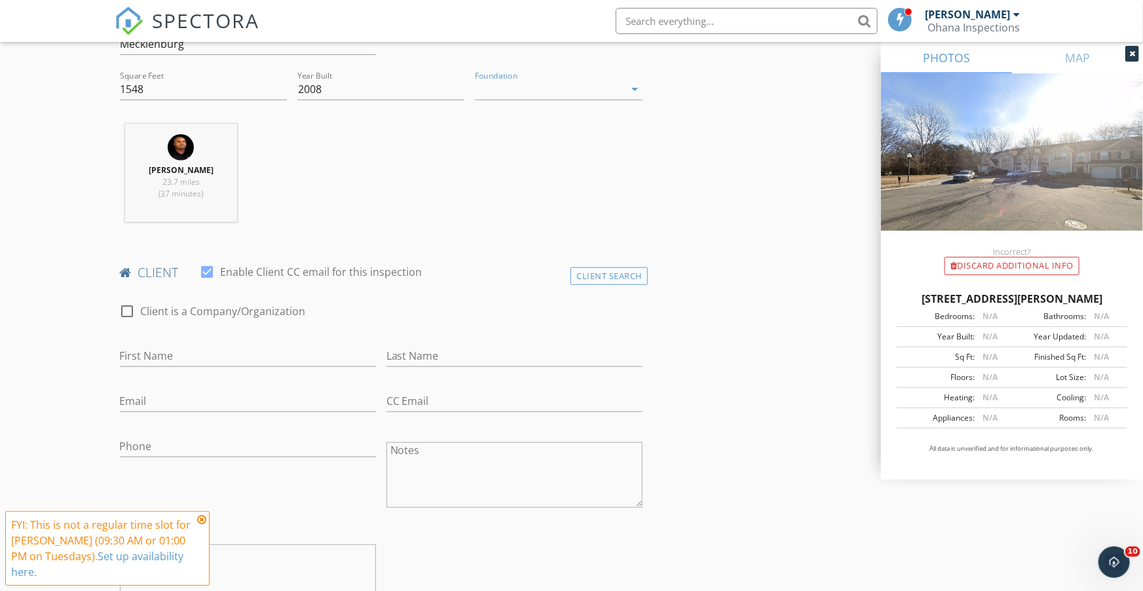
scroll to position [439, 0]
click at [635, 86] on icon "arrow_drop_down" at bounding box center [635, 89] width 16 height 16
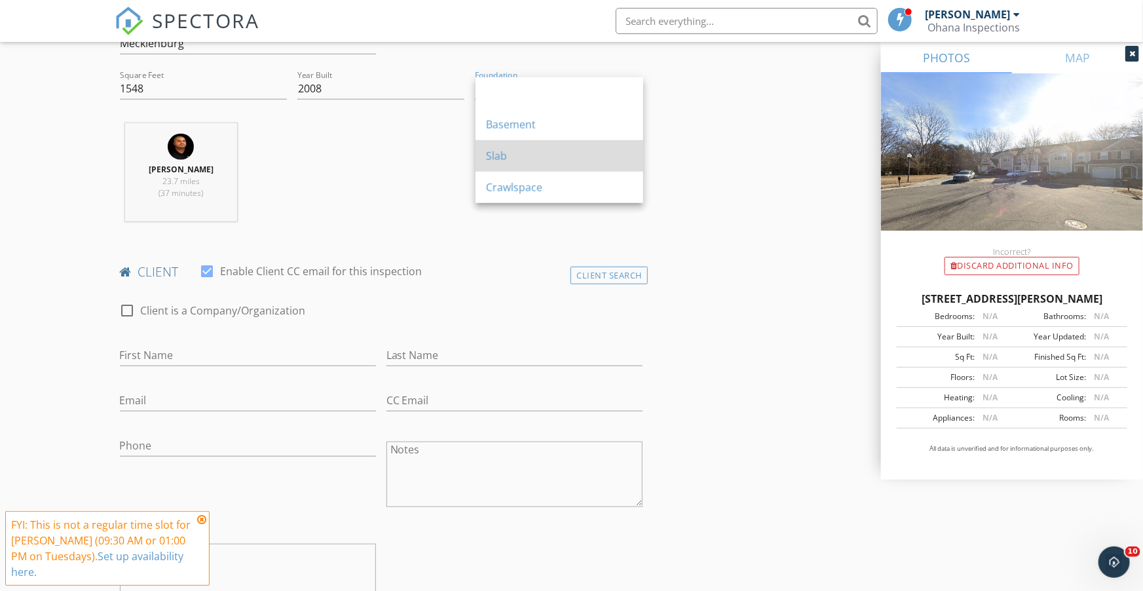
click at [508, 152] on div "Slab" at bounding box center [559, 156] width 147 height 16
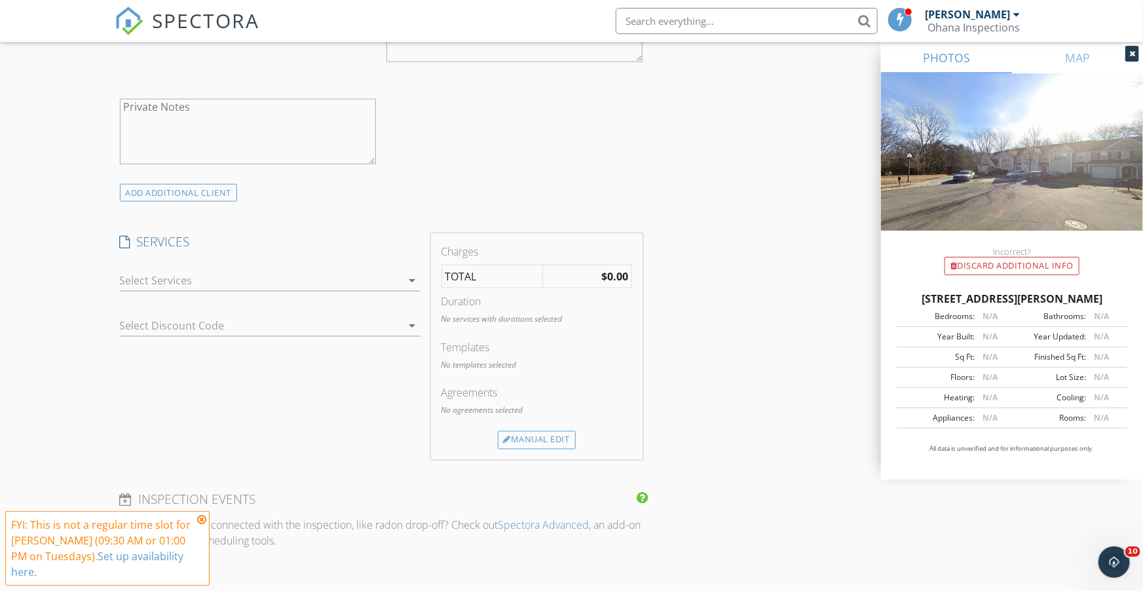
scroll to position [898, 0]
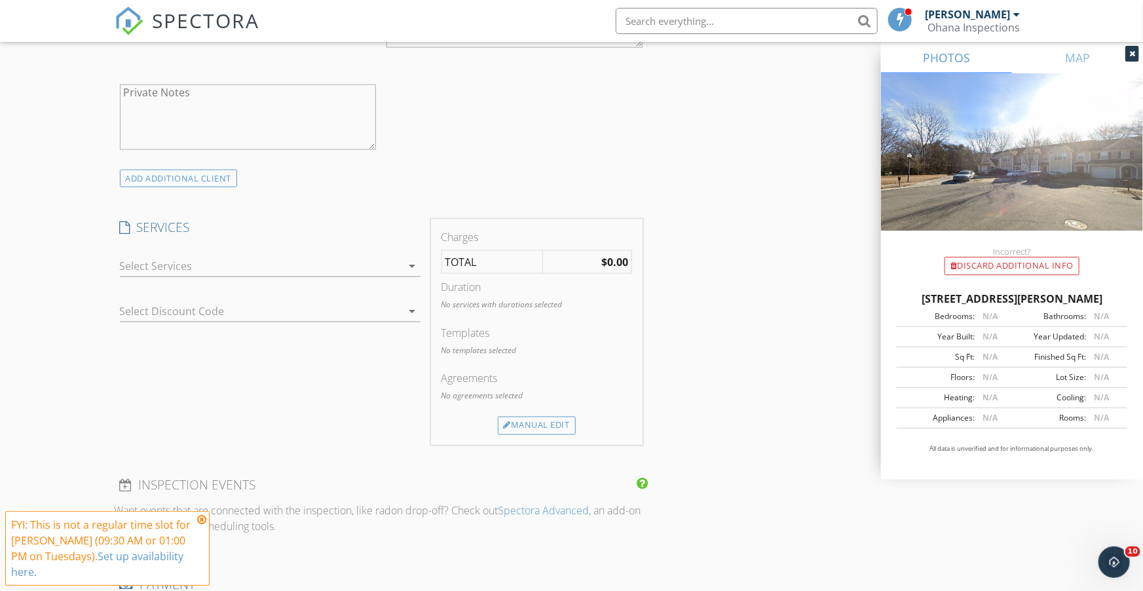
click at [412, 265] on icon "arrow_drop_down" at bounding box center [413, 266] width 16 height 16
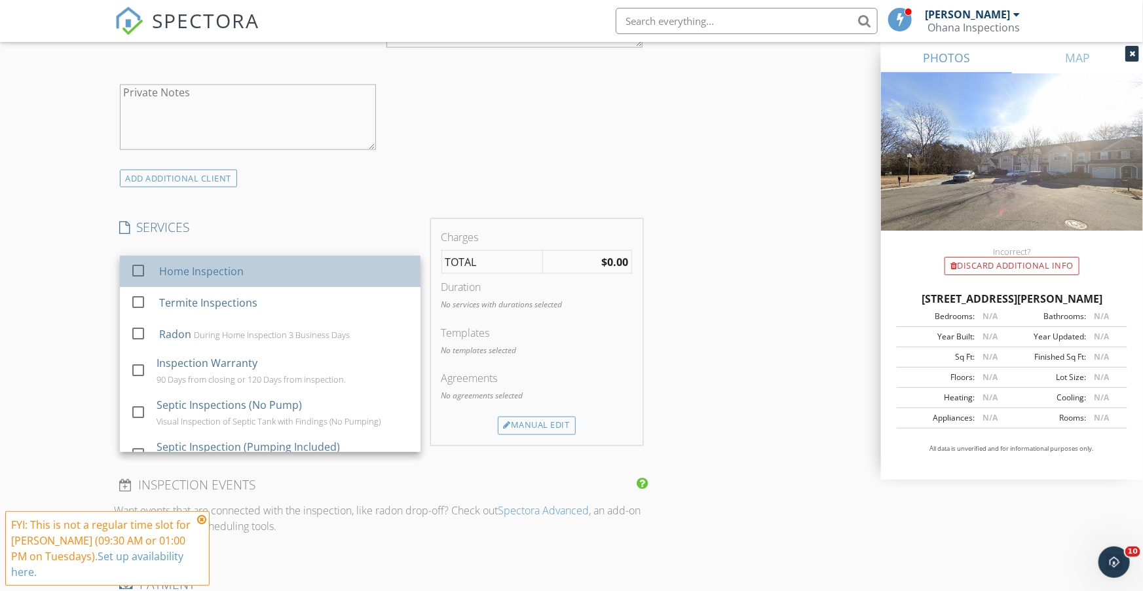
click at [248, 267] on div "Home Inspection" at bounding box center [283, 271] width 251 height 26
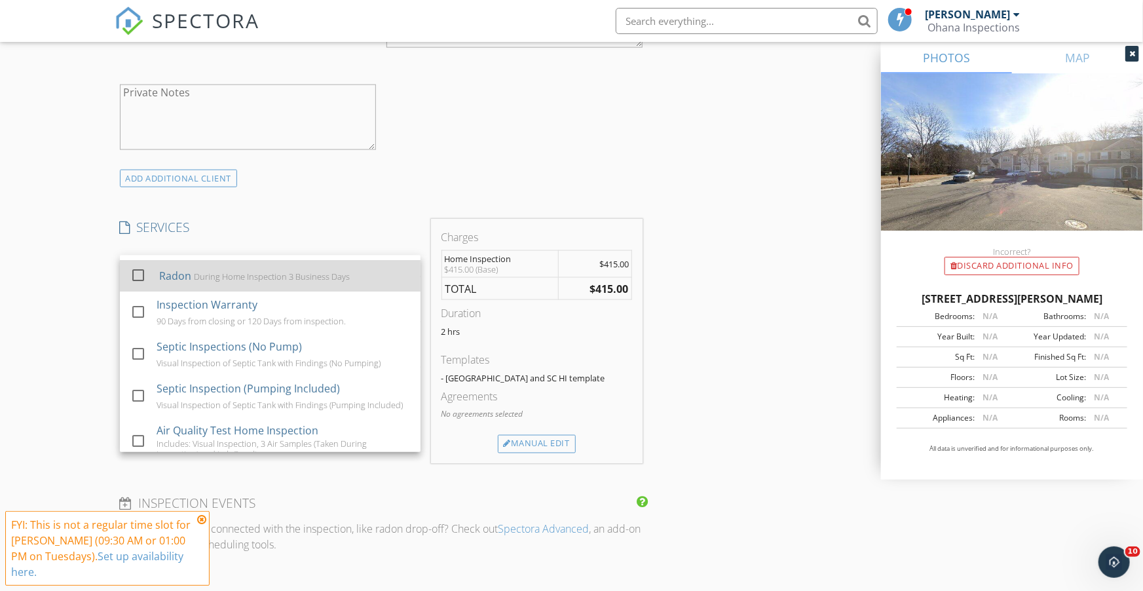
scroll to position [900, 0]
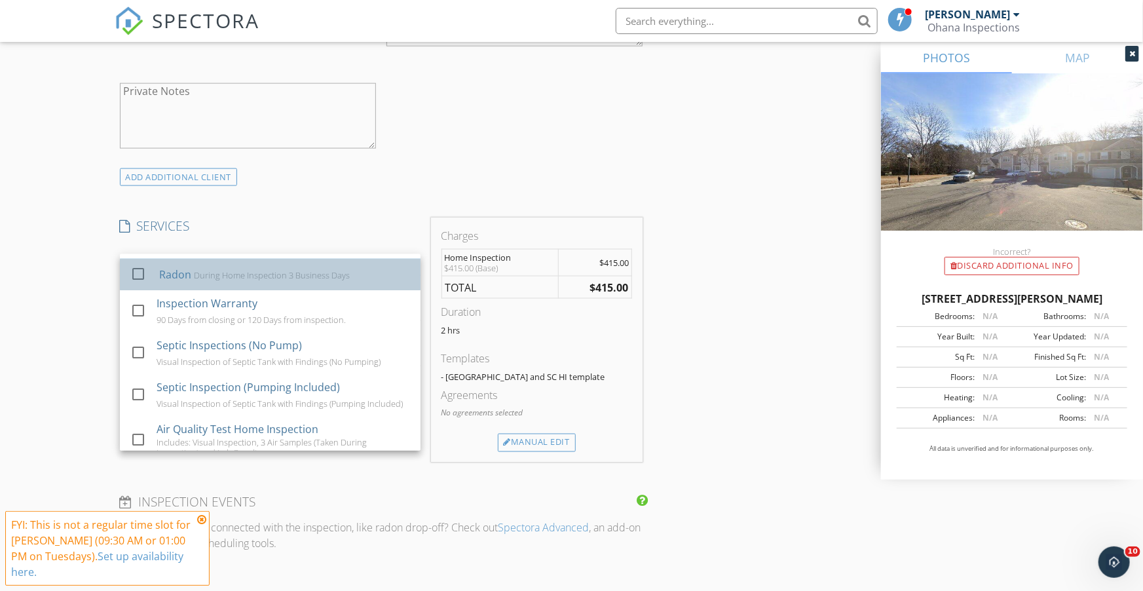
click at [264, 274] on div "During Home Inspection 3 Business Days" at bounding box center [271, 275] width 156 height 10
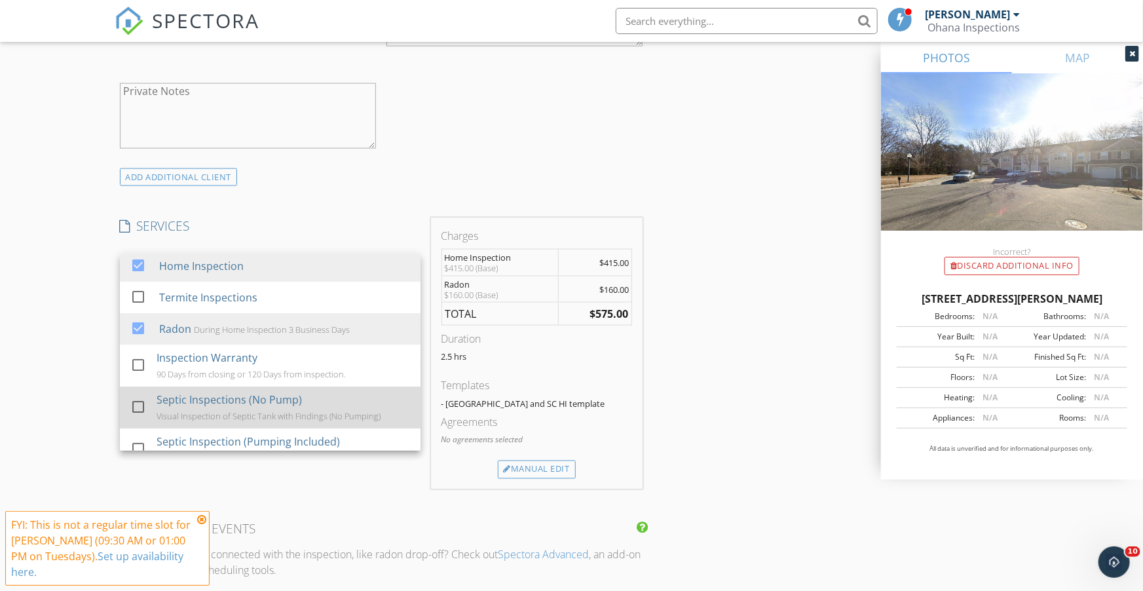
scroll to position [0, 0]
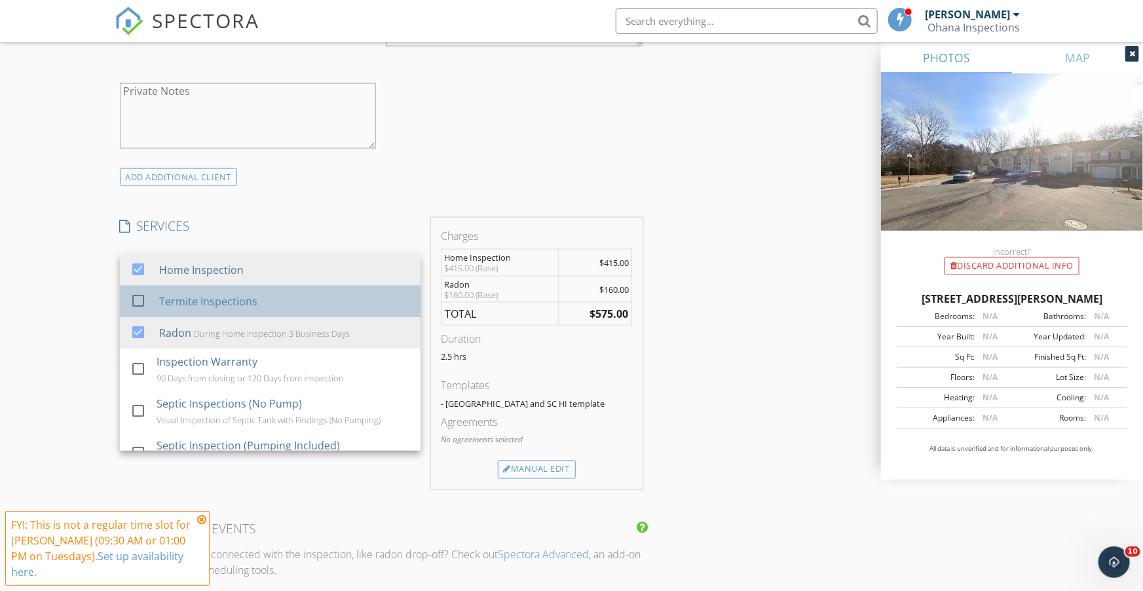
click at [198, 301] on div "Termite Inspections" at bounding box center [207, 301] width 98 height 16
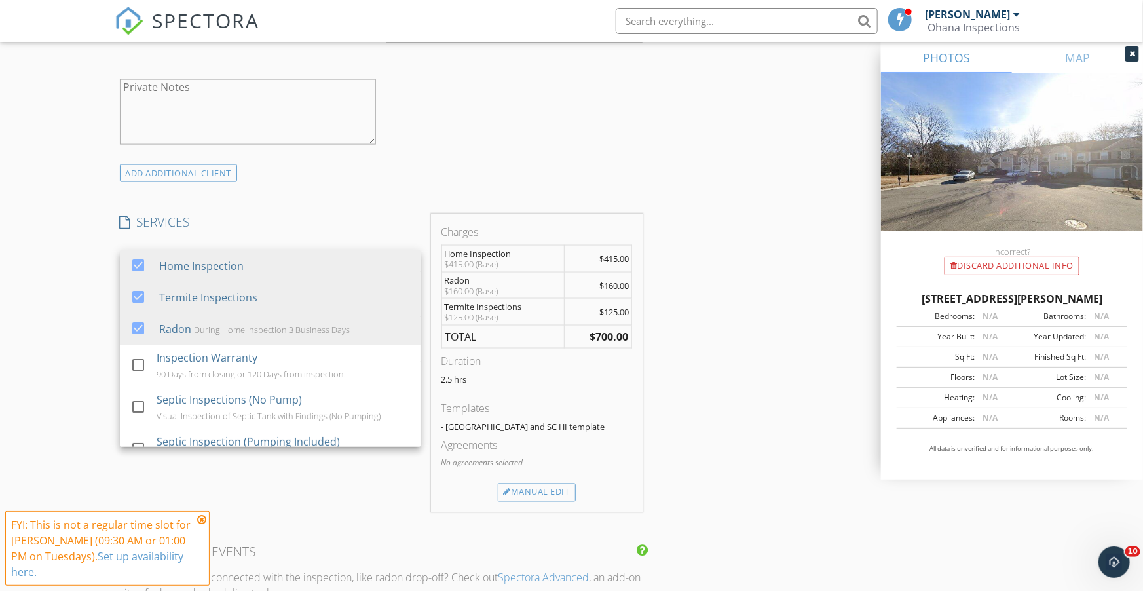
scroll to position [916, 0]
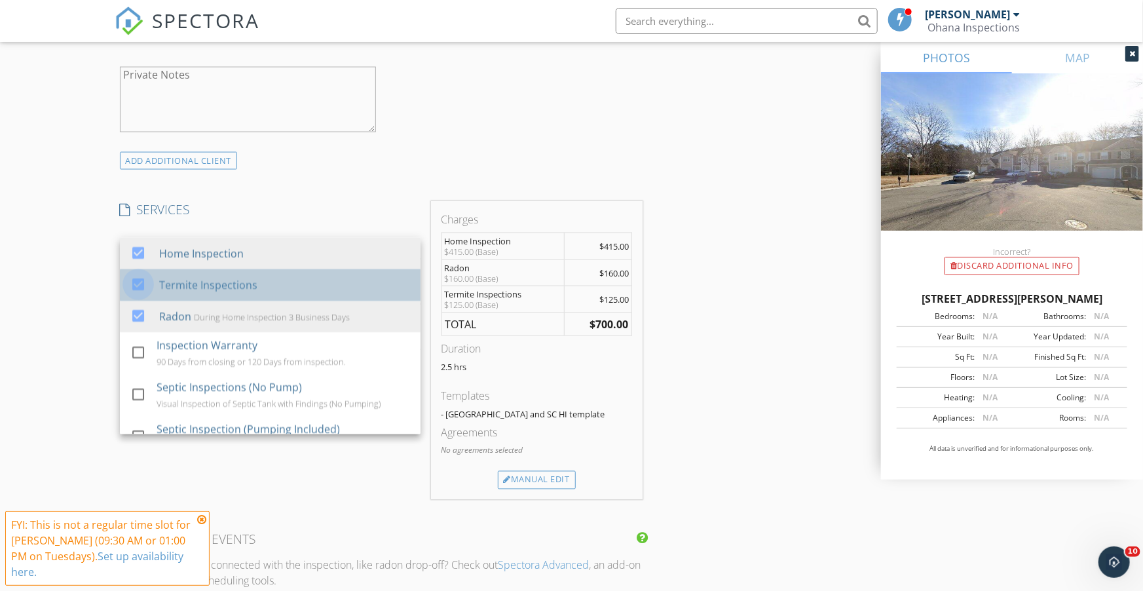
click at [141, 283] on div at bounding box center [138, 284] width 22 height 22
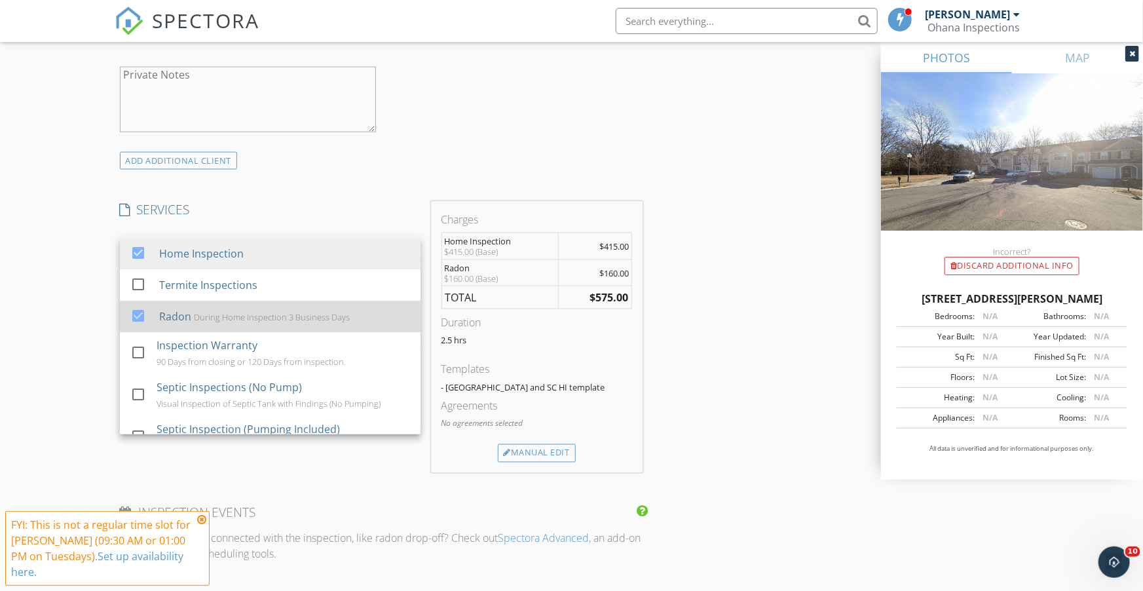
click at [136, 316] on div at bounding box center [138, 315] width 22 height 22
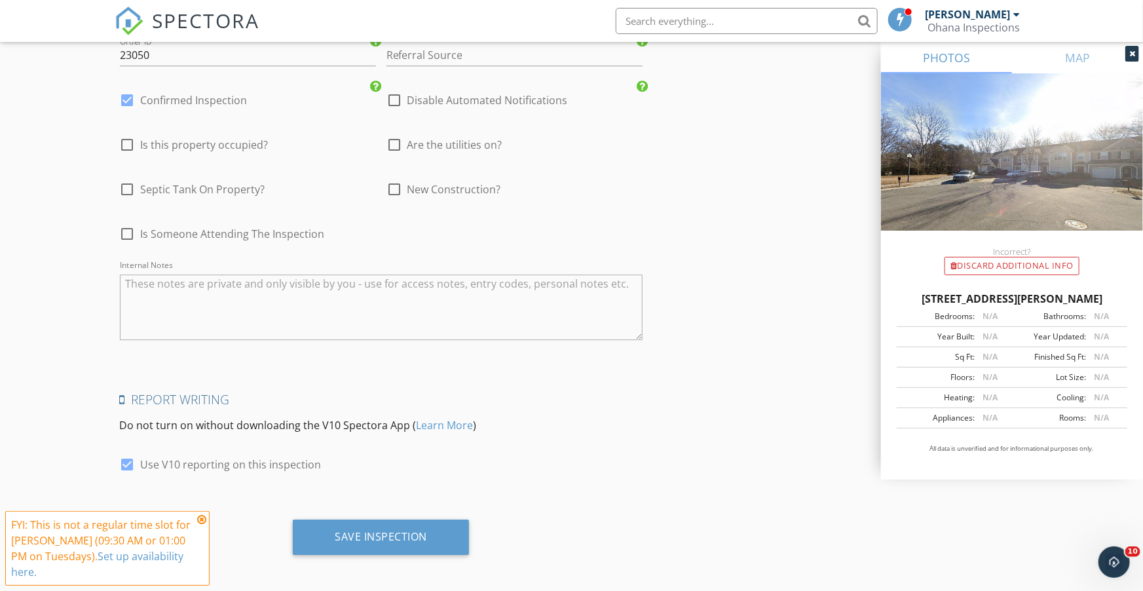
scroll to position [1887, 0]
click at [128, 97] on div at bounding box center [128, 99] width 22 height 22
checkbox input "false"
checkbox input "true"
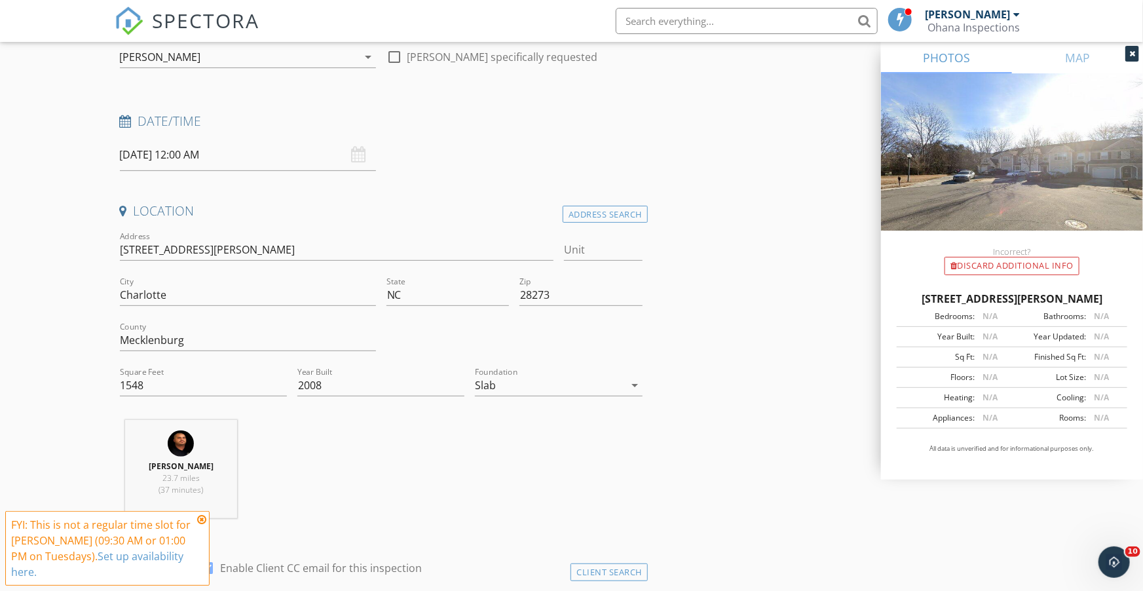
scroll to position [140, 0]
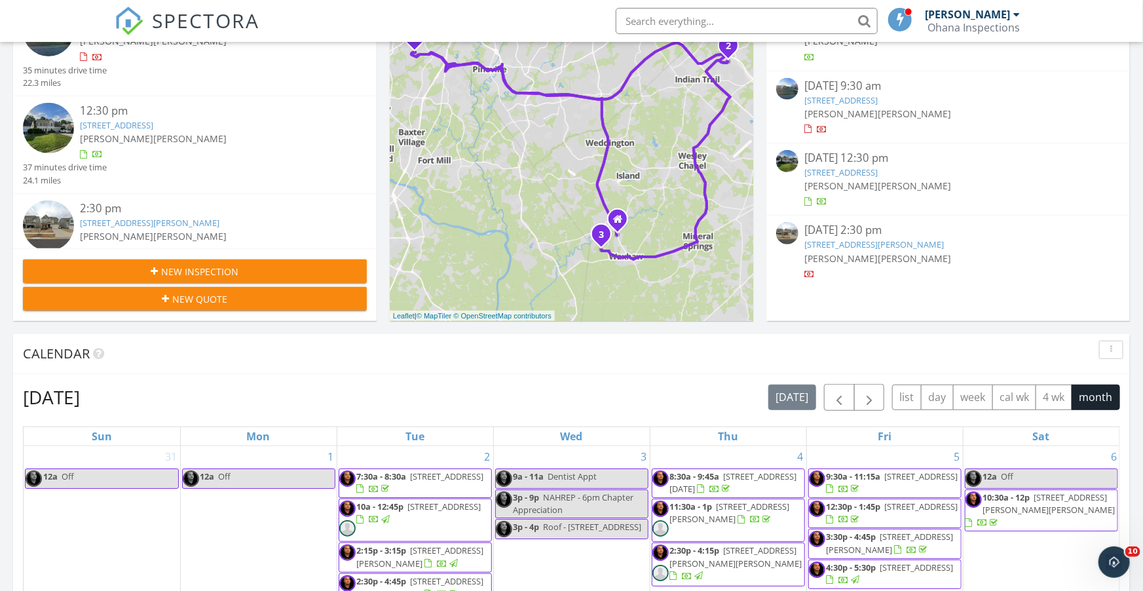
scroll to position [245, 0]
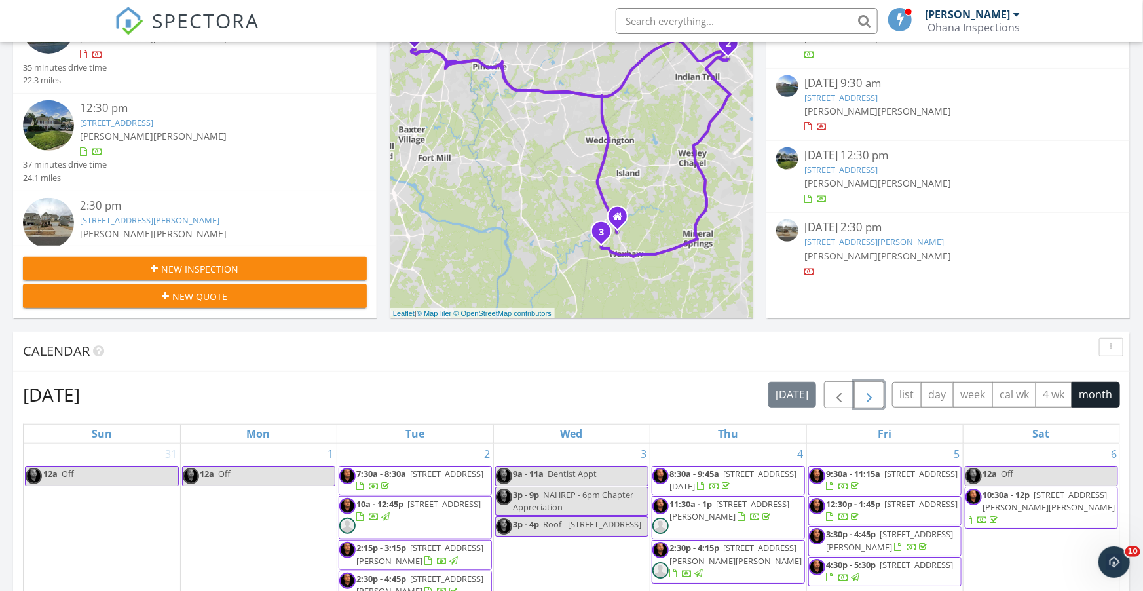
click at [870, 394] on span "button" at bounding box center [869, 395] width 16 height 16
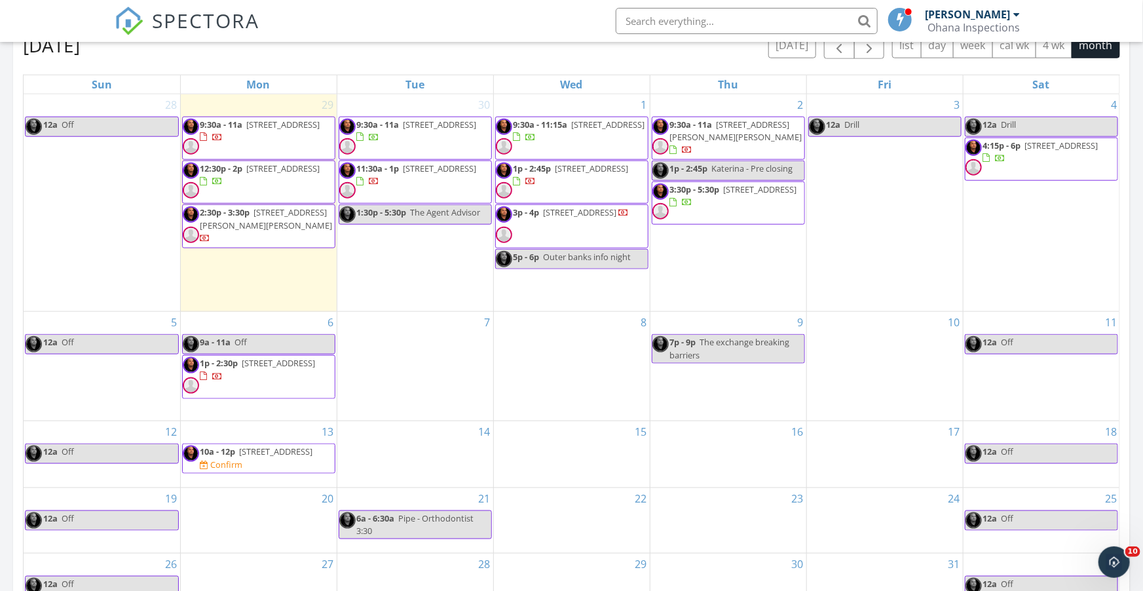
scroll to position [583, 0]
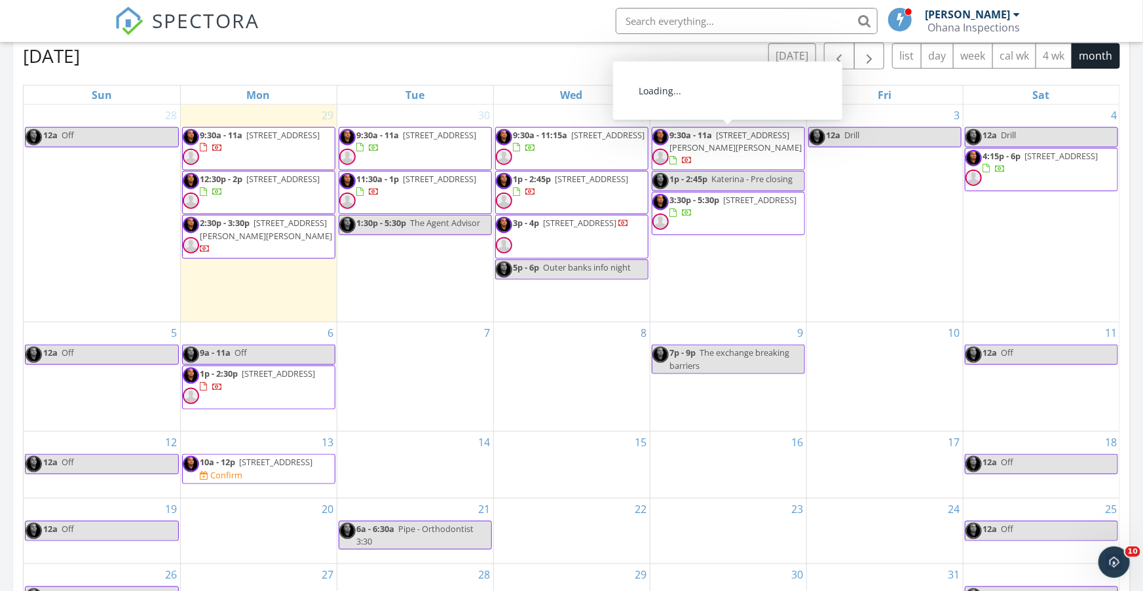
click at [729, 137] on span "[STREET_ADDRESS][PERSON_NAME][PERSON_NAME]" at bounding box center [736, 141] width 132 height 24
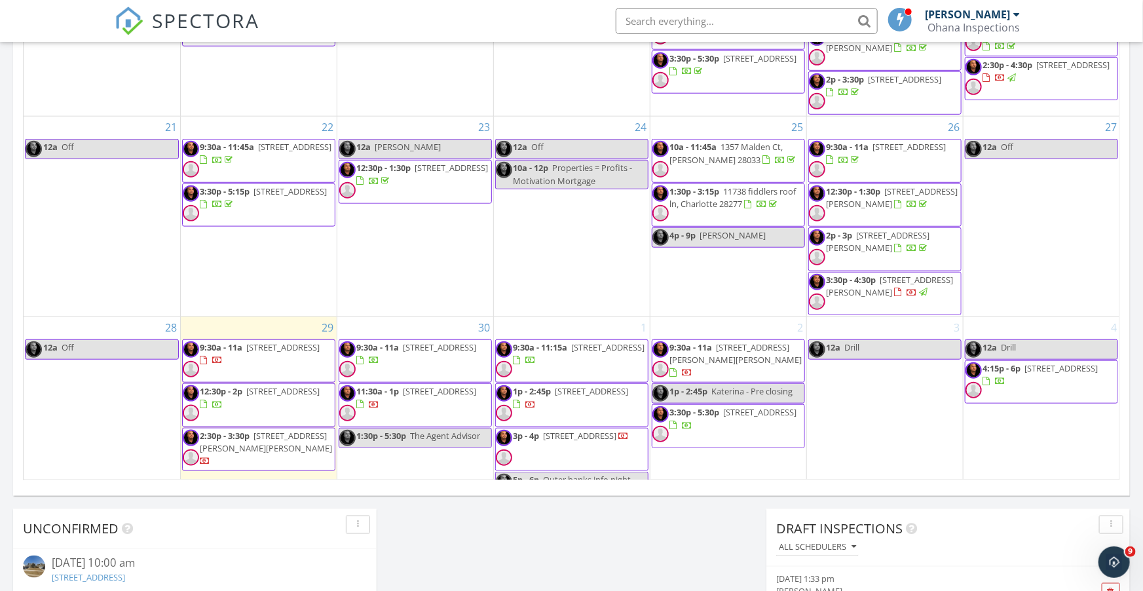
scroll to position [731, 0]
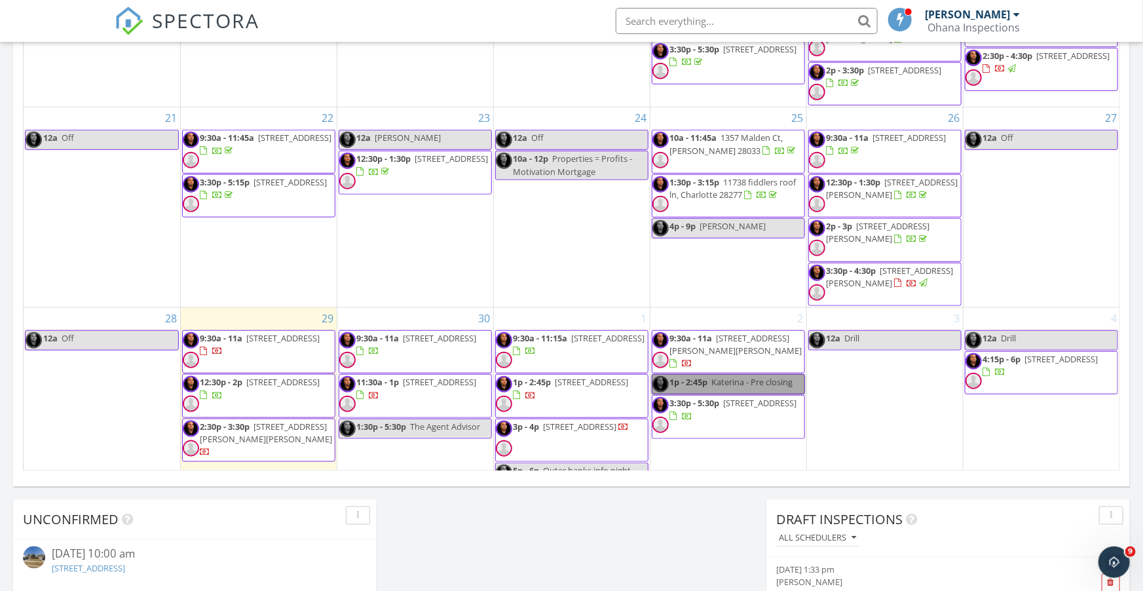
click at [712, 374] on link "1p - 2:45p Katerina - Pre closing" at bounding box center [728, 384] width 153 height 20
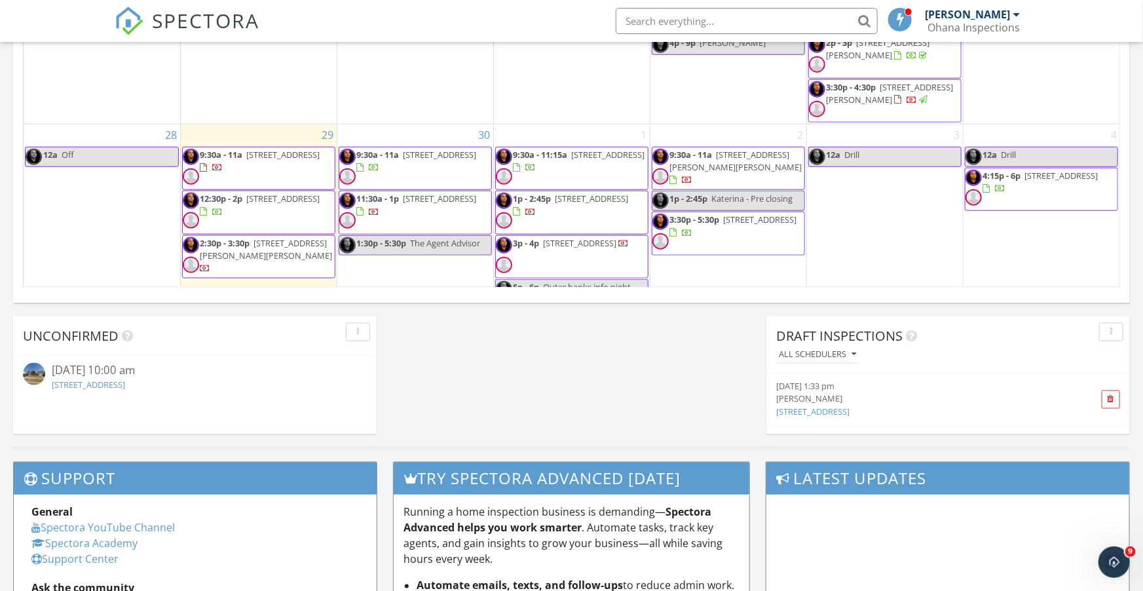
scroll to position [917, 0]
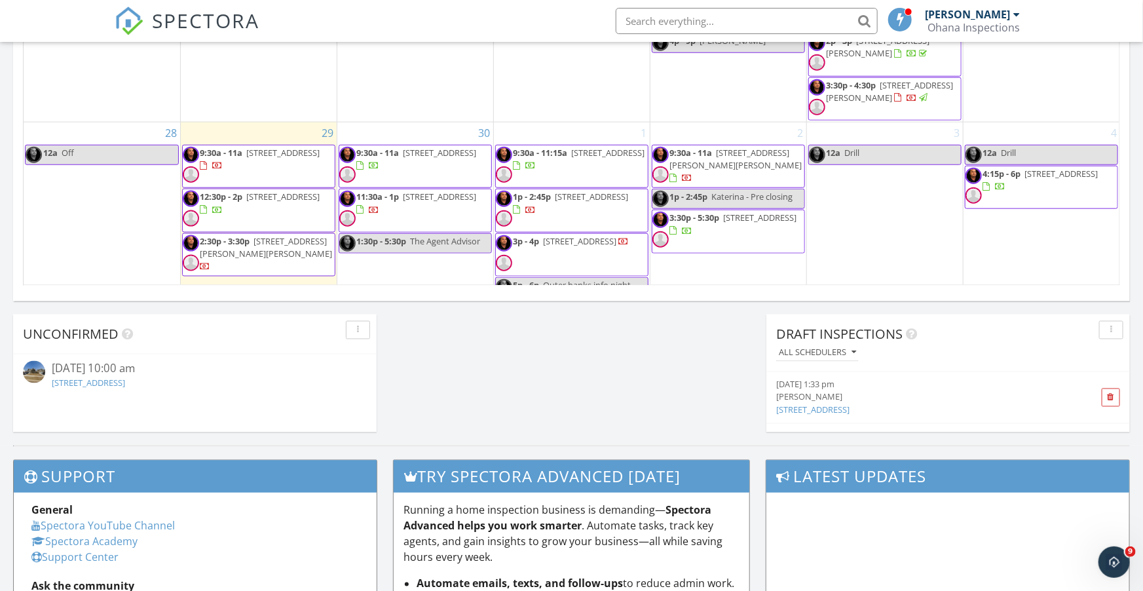
click at [1110, 333] on icon "button" at bounding box center [1111, 329] width 2 height 9
click at [1000, 337] on div "Draft Inspections" at bounding box center [938, 334] width 324 height 20
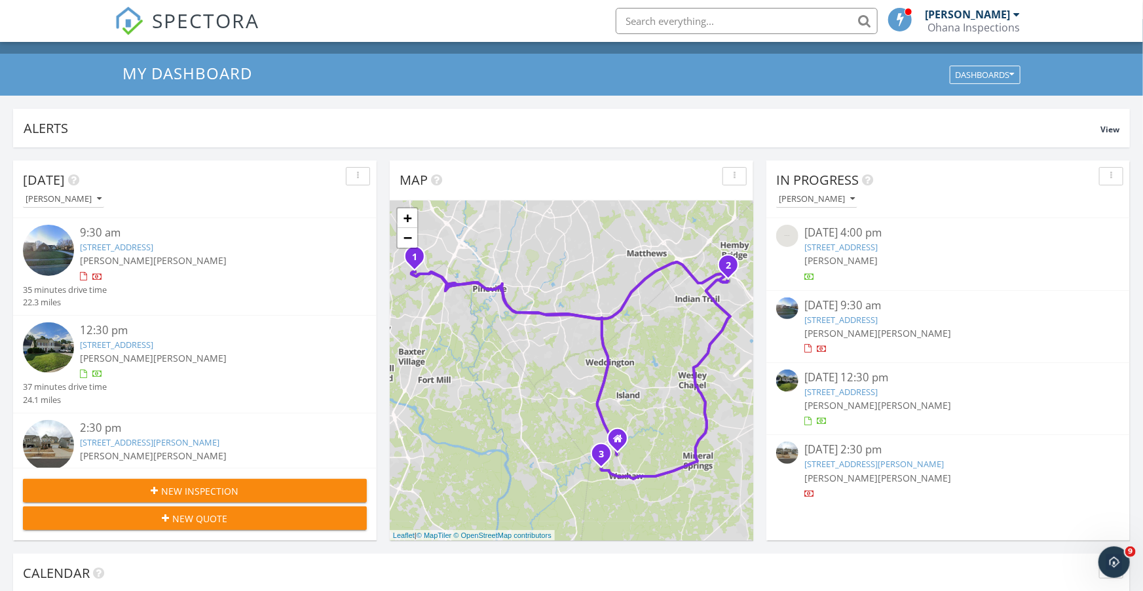
scroll to position [0, 0]
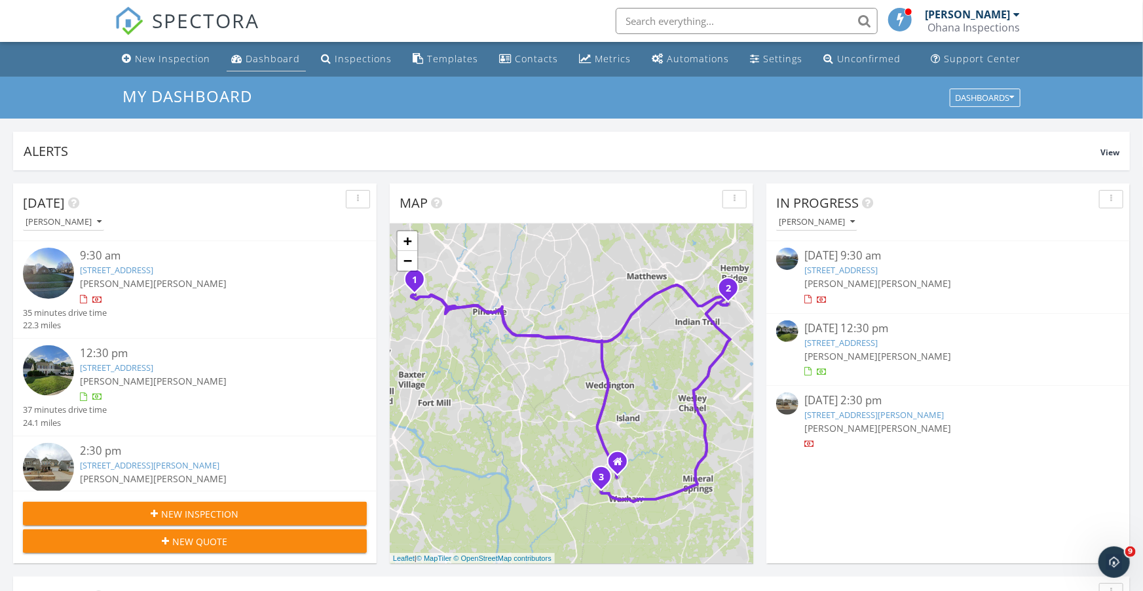
click at [258, 59] on div "Dashboard" at bounding box center [273, 58] width 54 height 12
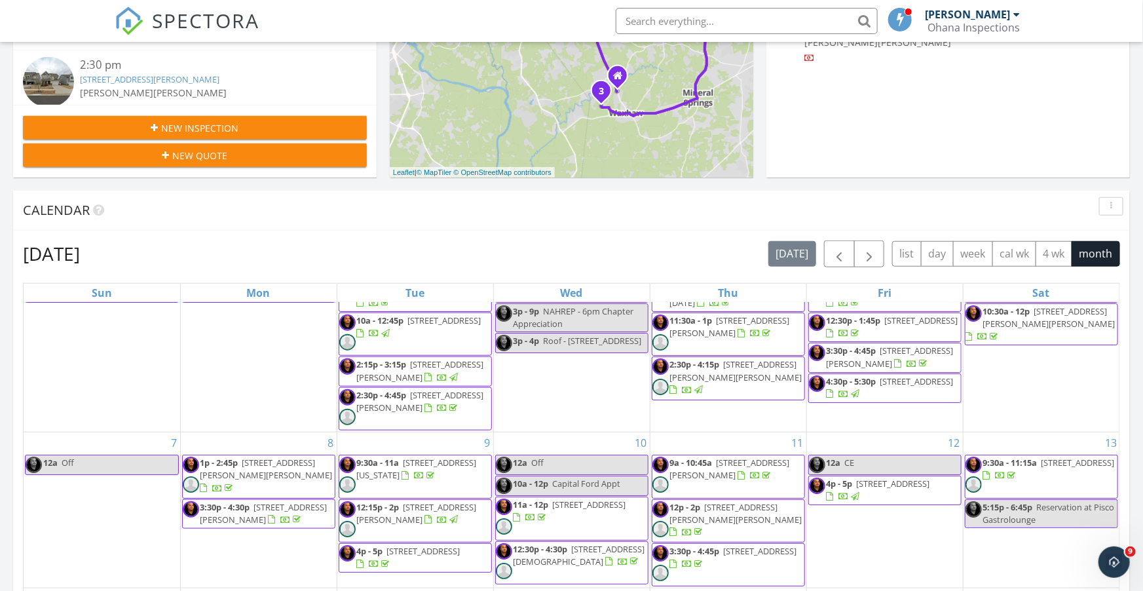
scroll to position [50, 0]
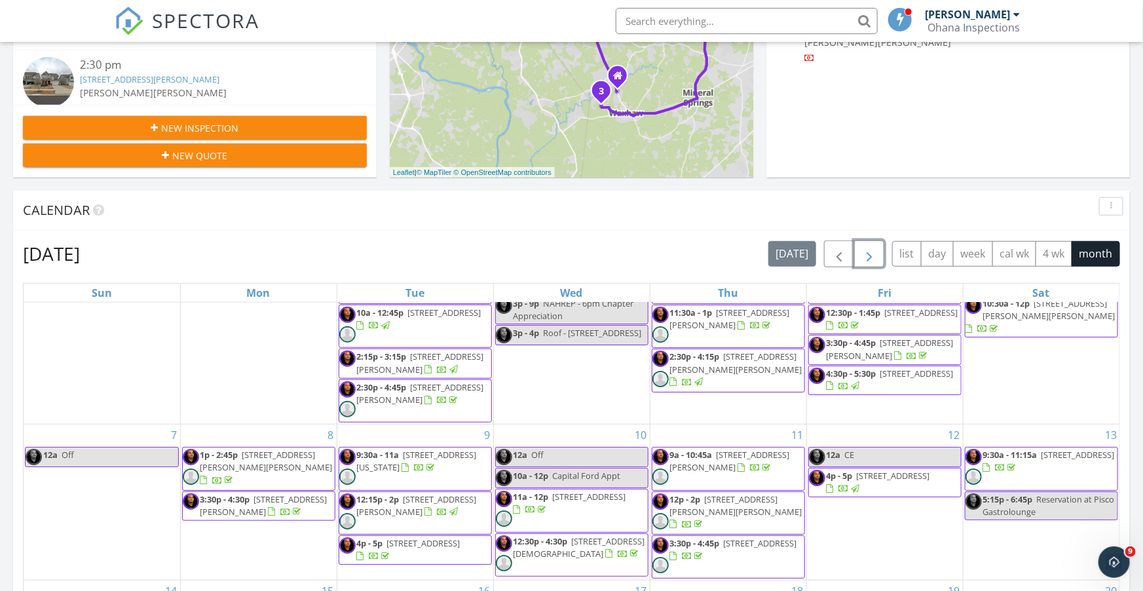
click at [869, 255] on span "button" at bounding box center [869, 254] width 16 height 16
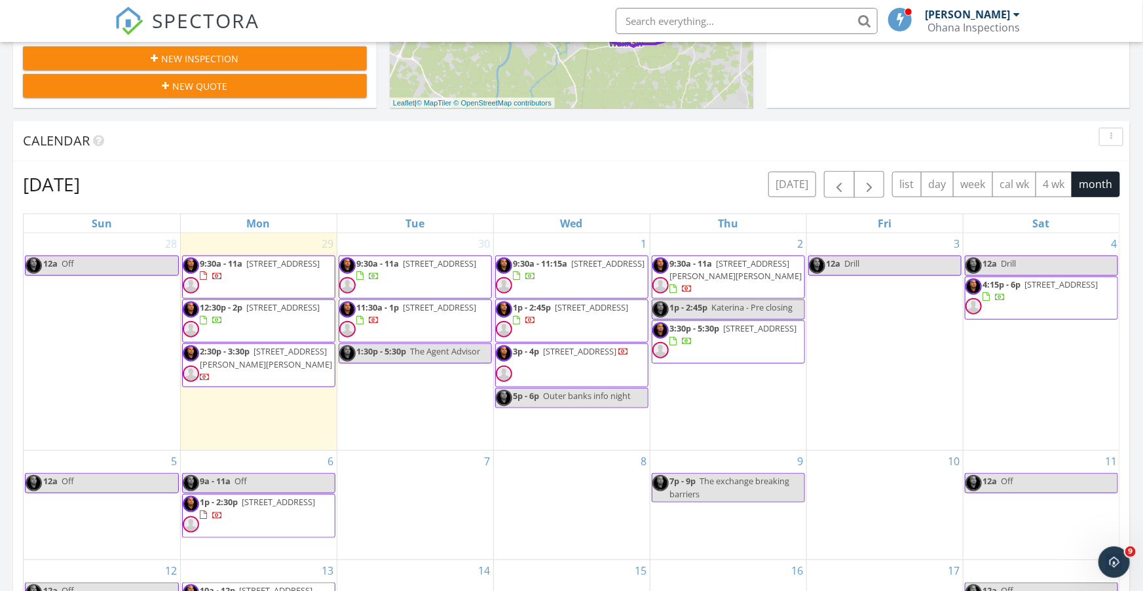
scroll to position [454, 0]
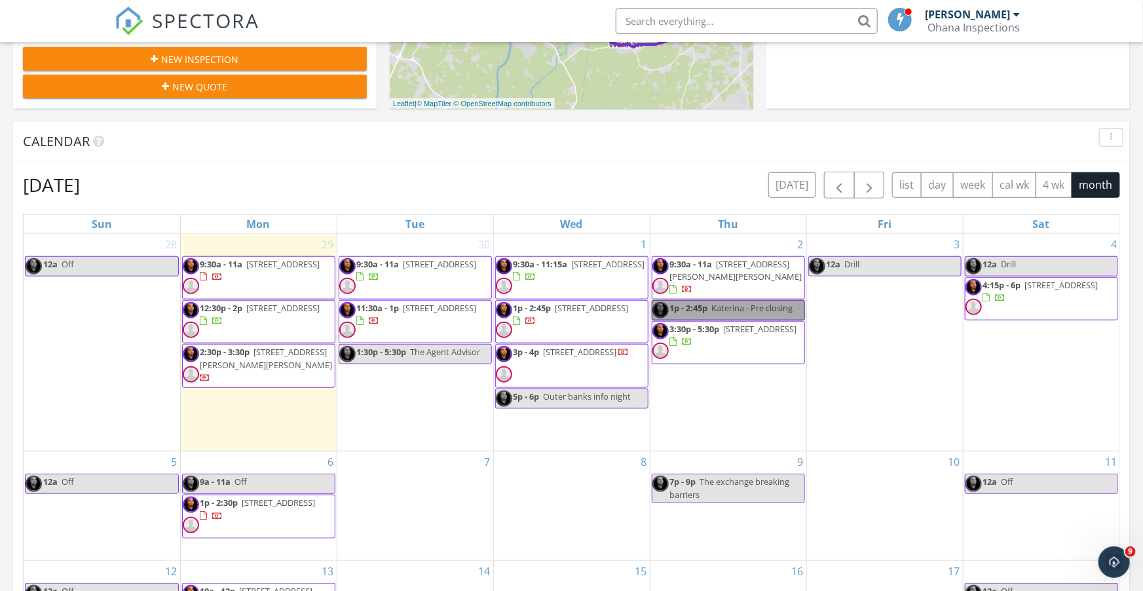
click at [738, 308] on link "1p - 2:45p Katerina - Pre closing" at bounding box center [728, 310] width 153 height 20
